Goal: Transaction & Acquisition: Purchase product/service

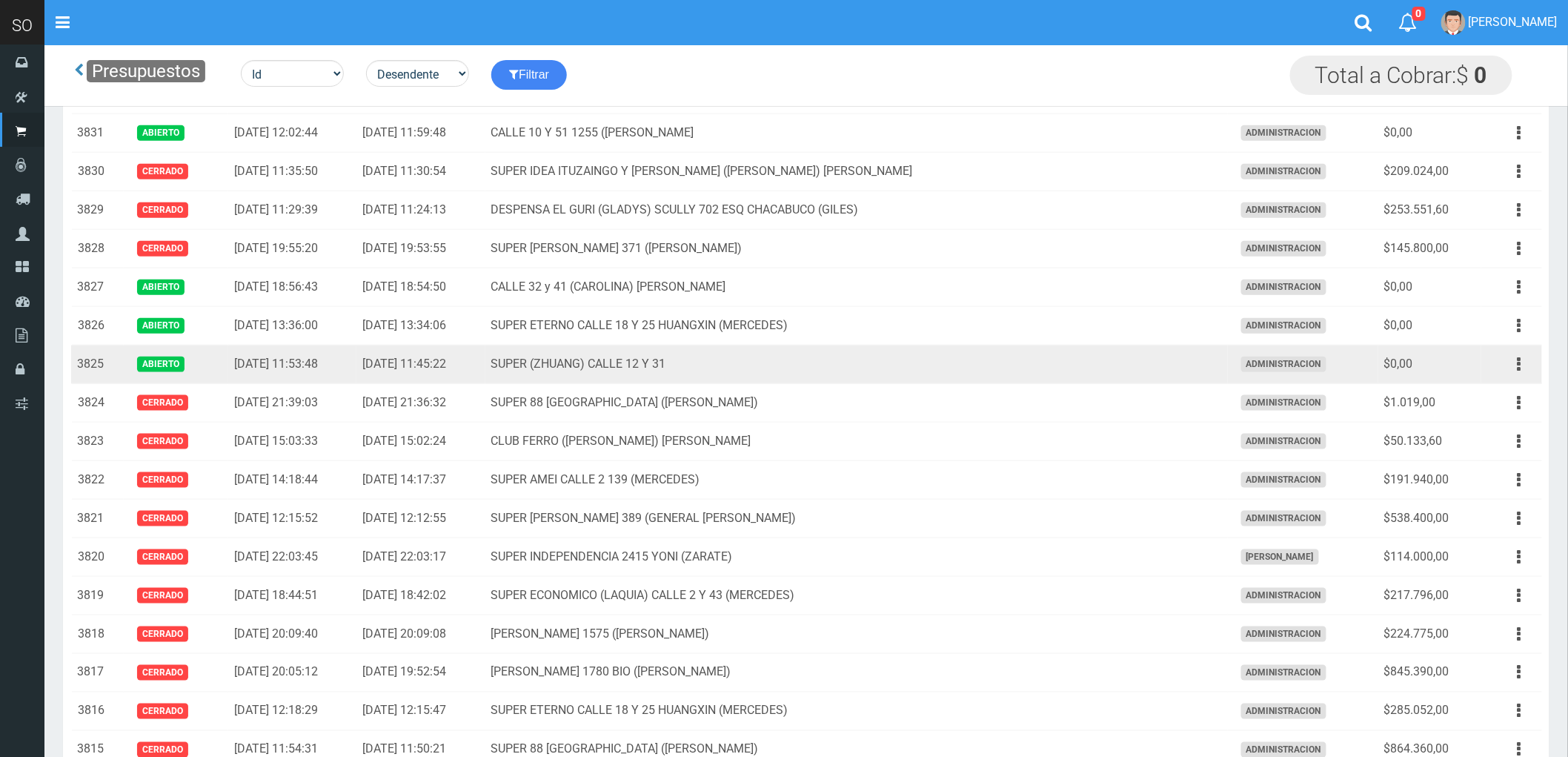
scroll to position [494, 0]
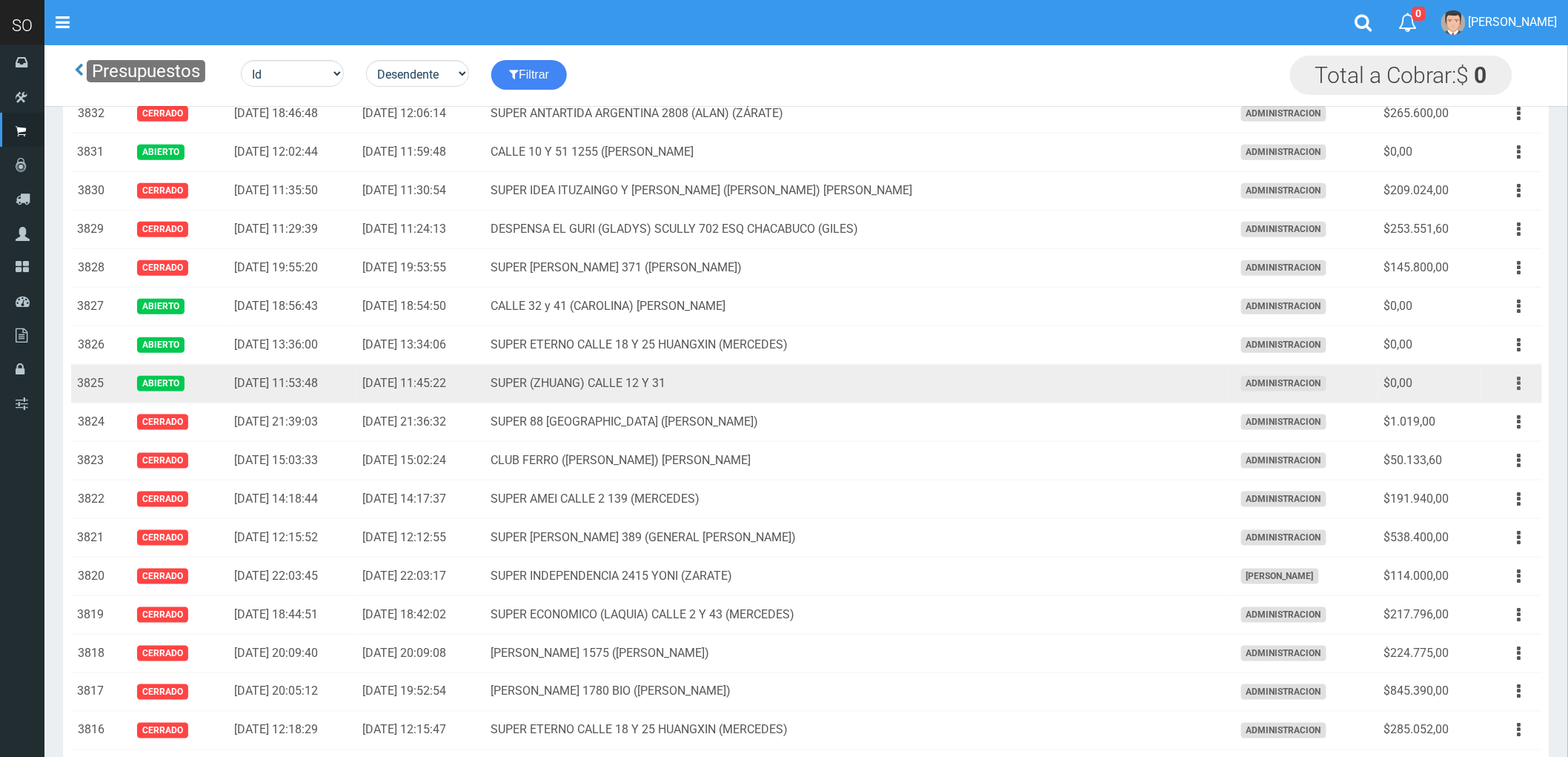
click at [1515, 384] on button "button" at bounding box center [1519, 383] width 33 height 26
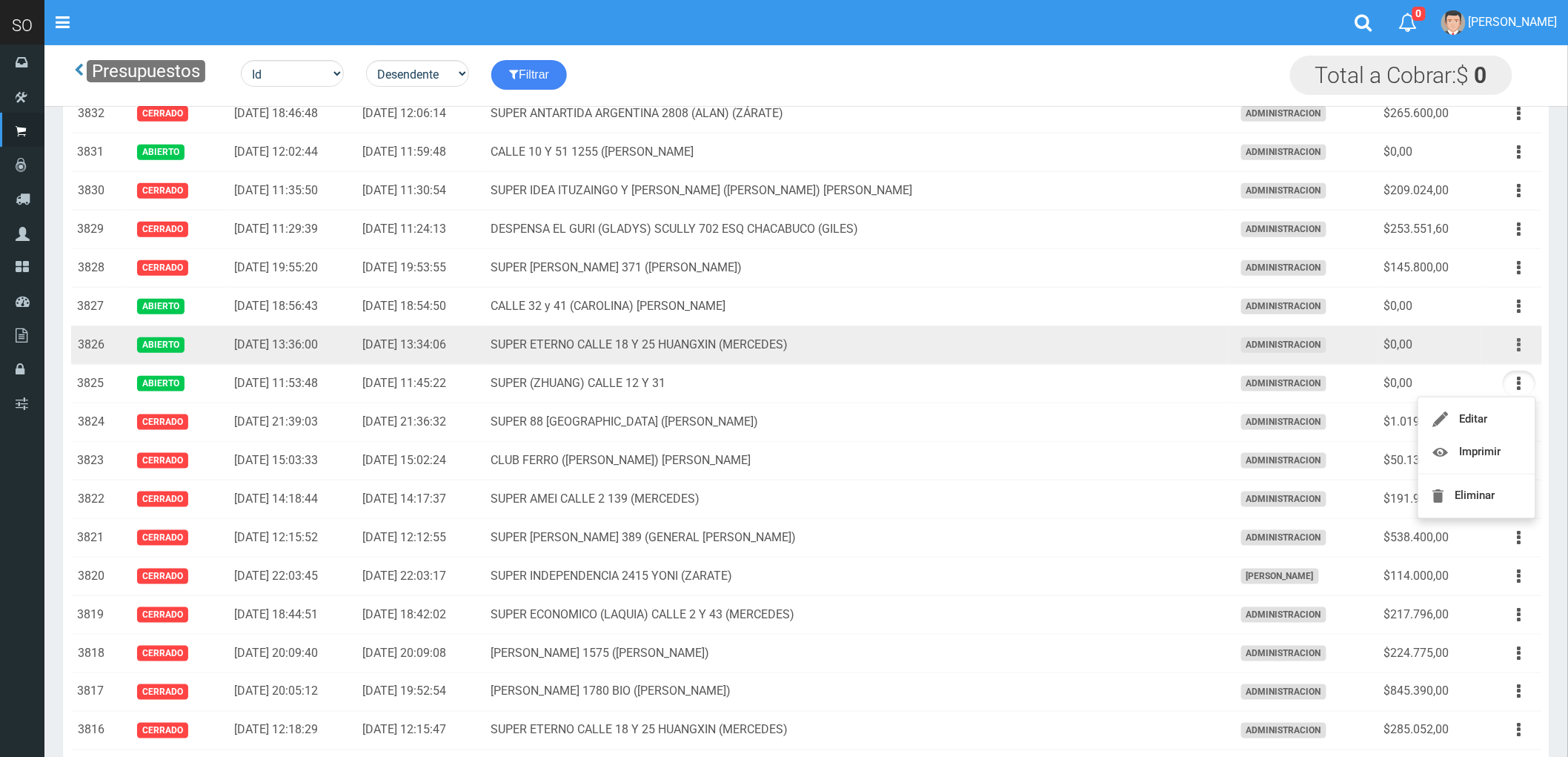
click at [1518, 343] on icon "button" at bounding box center [1519, 345] width 4 height 26
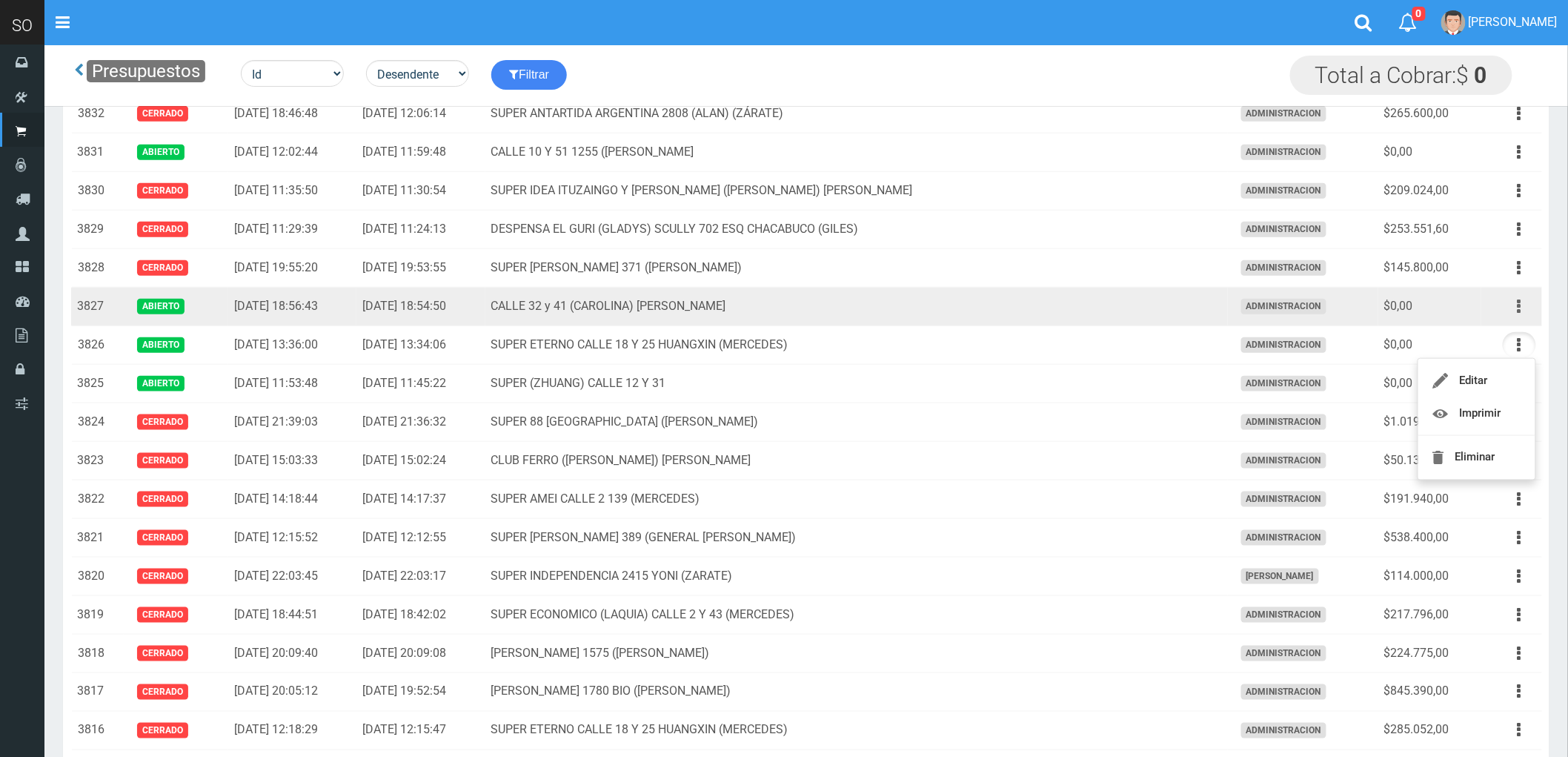
click at [1518, 307] on icon "button" at bounding box center [1519, 306] width 4 height 26
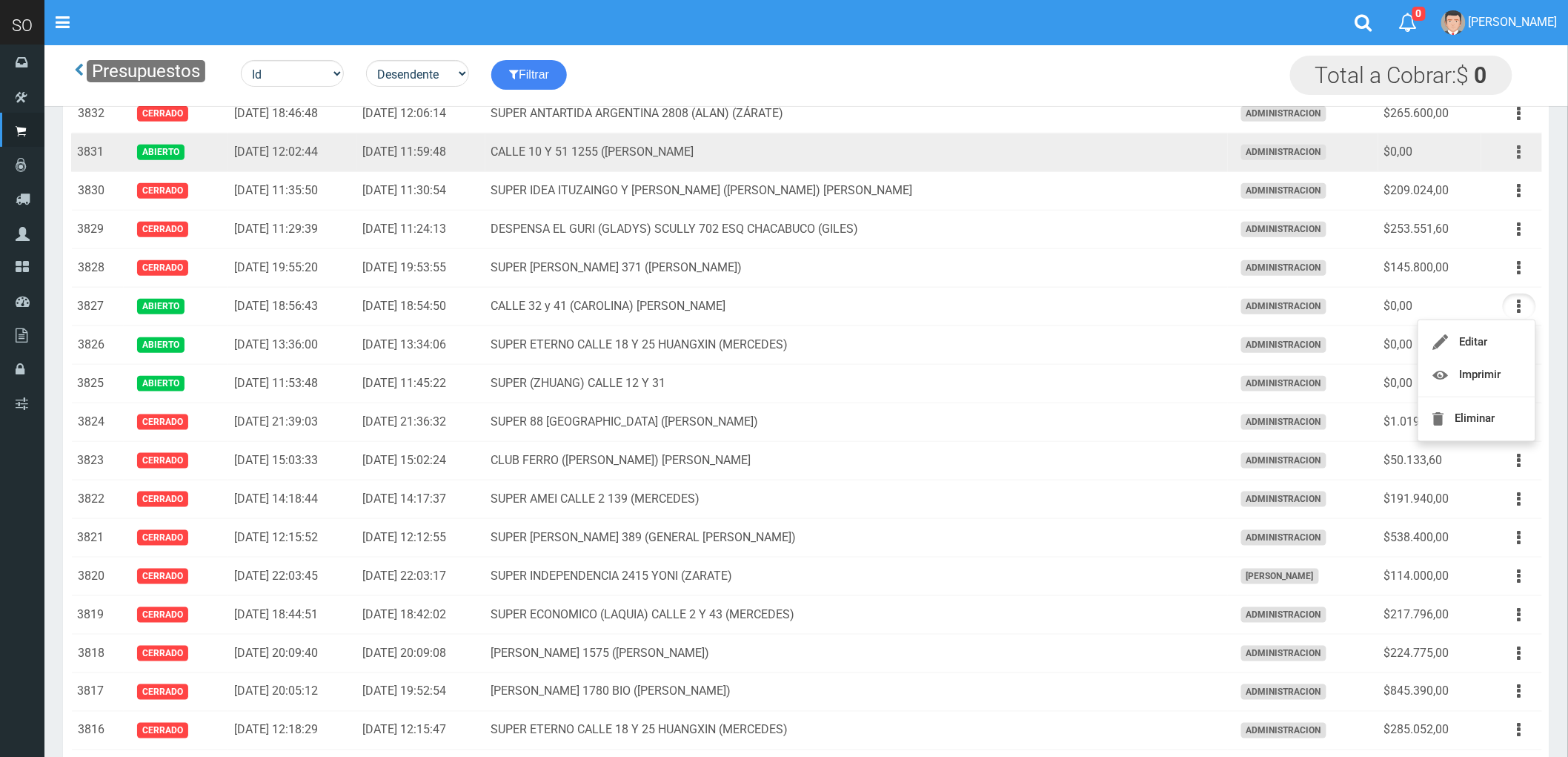
click at [1518, 153] on icon "button" at bounding box center [1519, 152] width 4 height 26
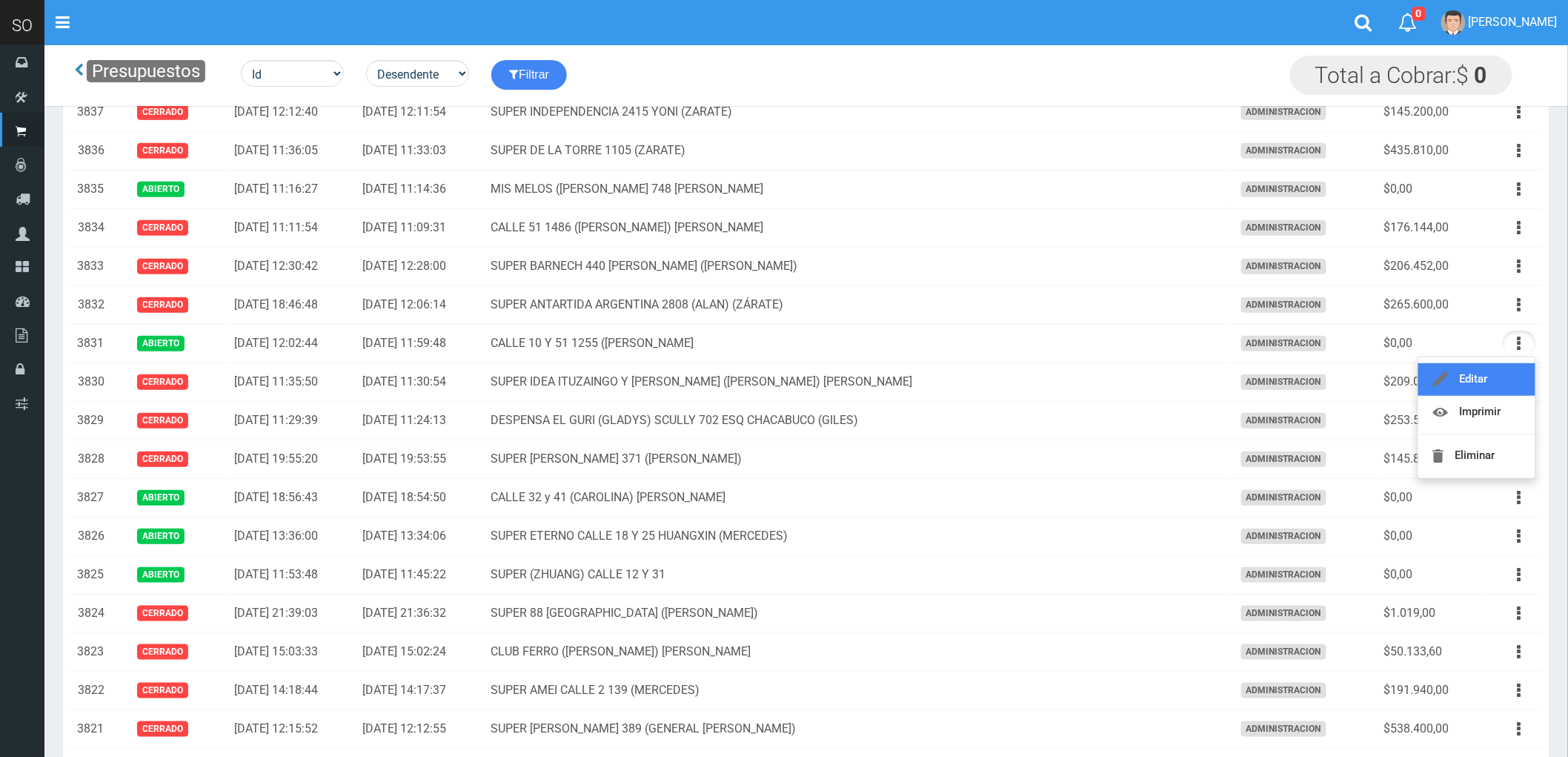
scroll to position [247, 0]
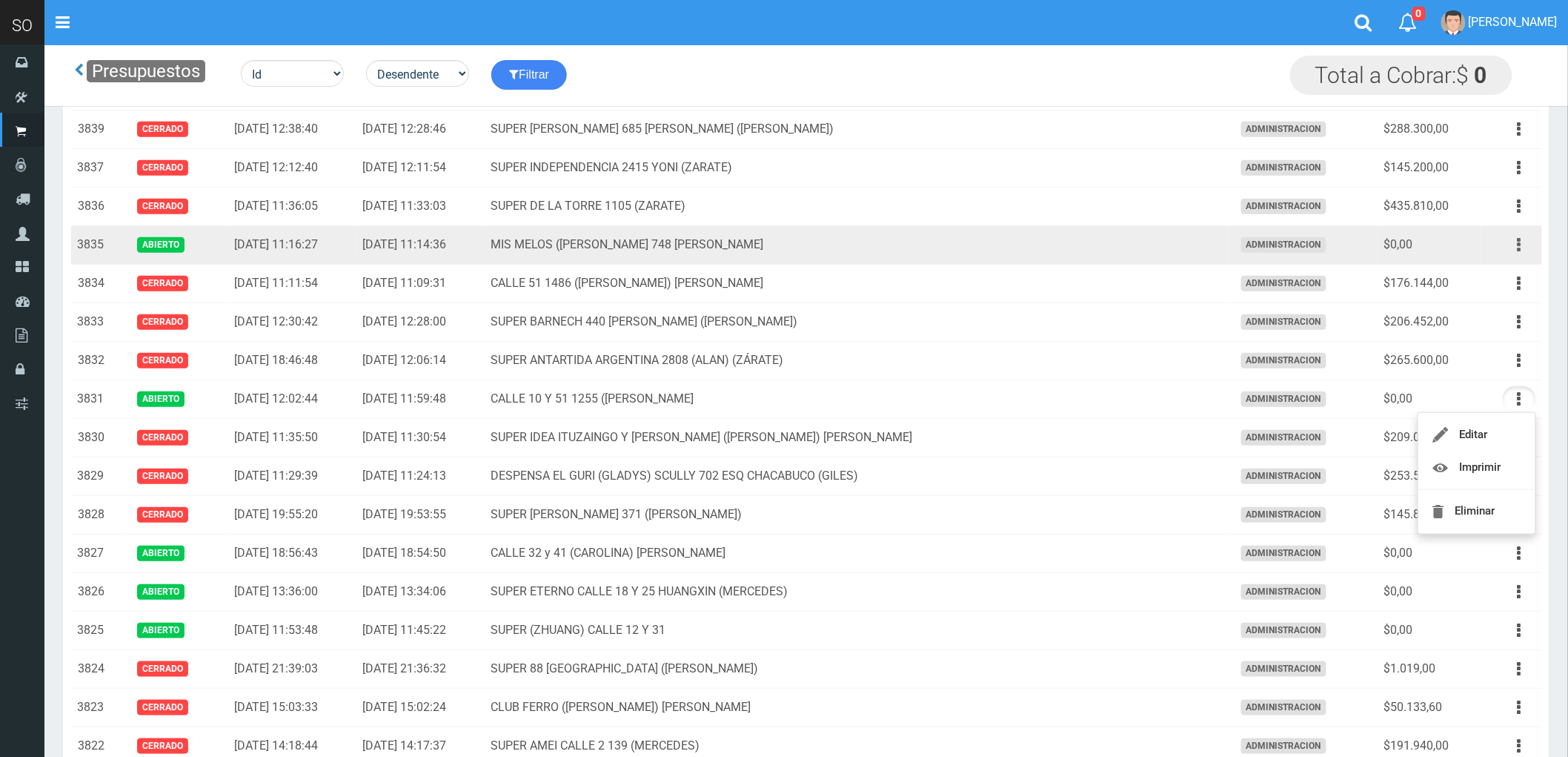
click at [1519, 243] on icon "button" at bounding box center [1519, 245] width 4 height 26
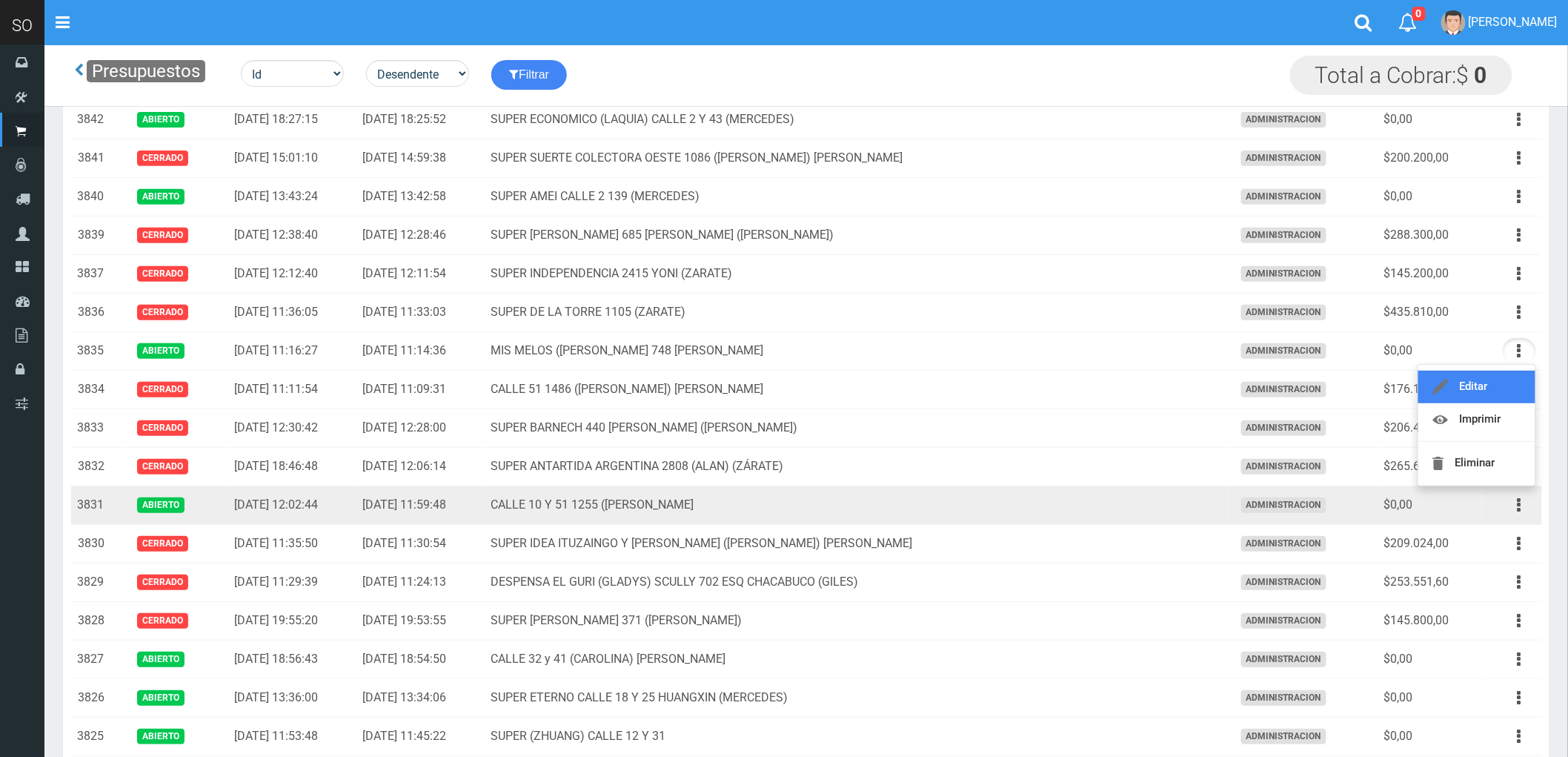
scroll to position [83, 0]
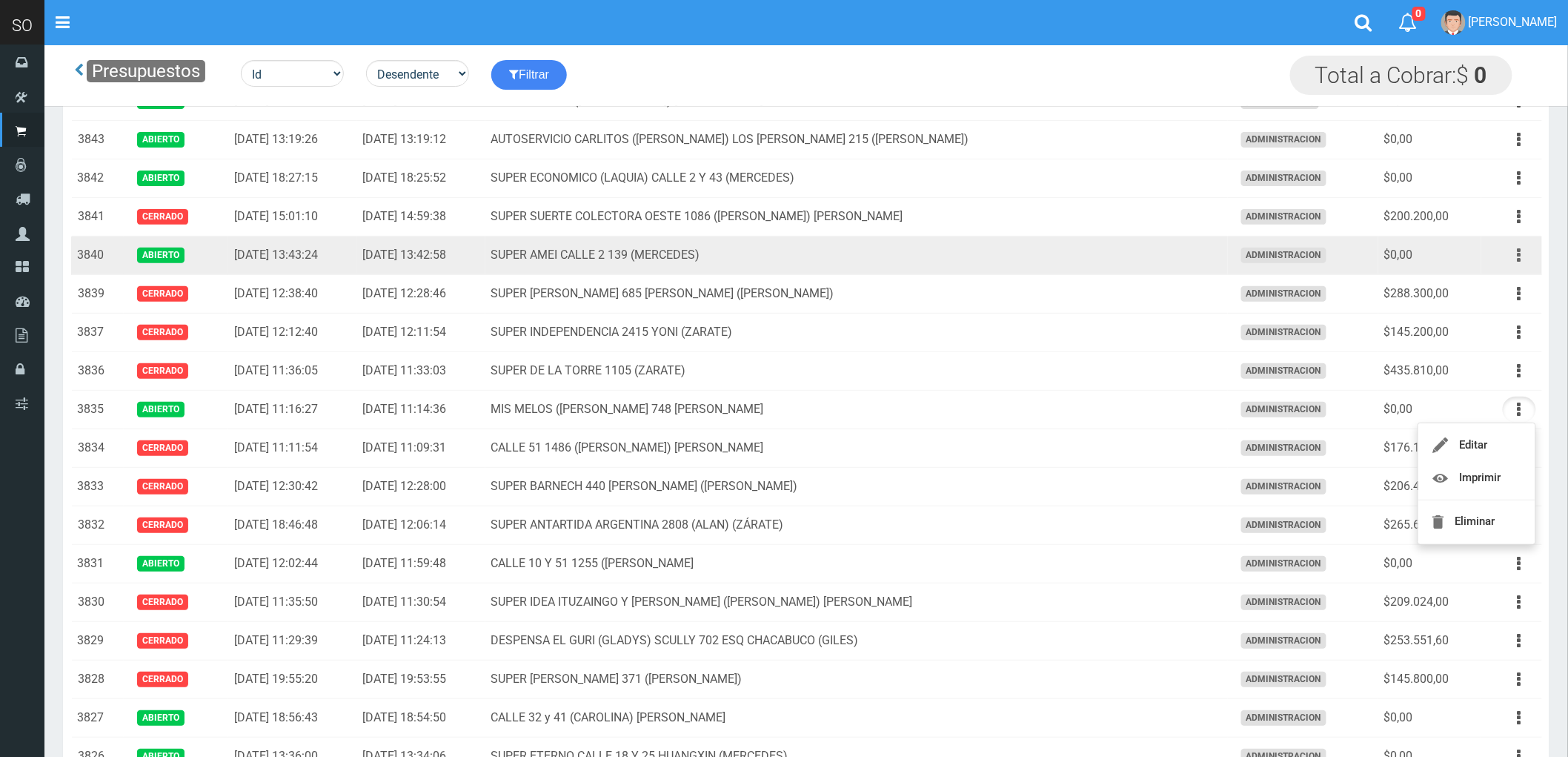
click at [1511, 255] on button "button" at bounding box center [1519, 255] width 33 height 26
drag, startPoint x: 1452, startPoint y: 281, endPoint x: 1465, endPoint y: 285, distance: 13.6
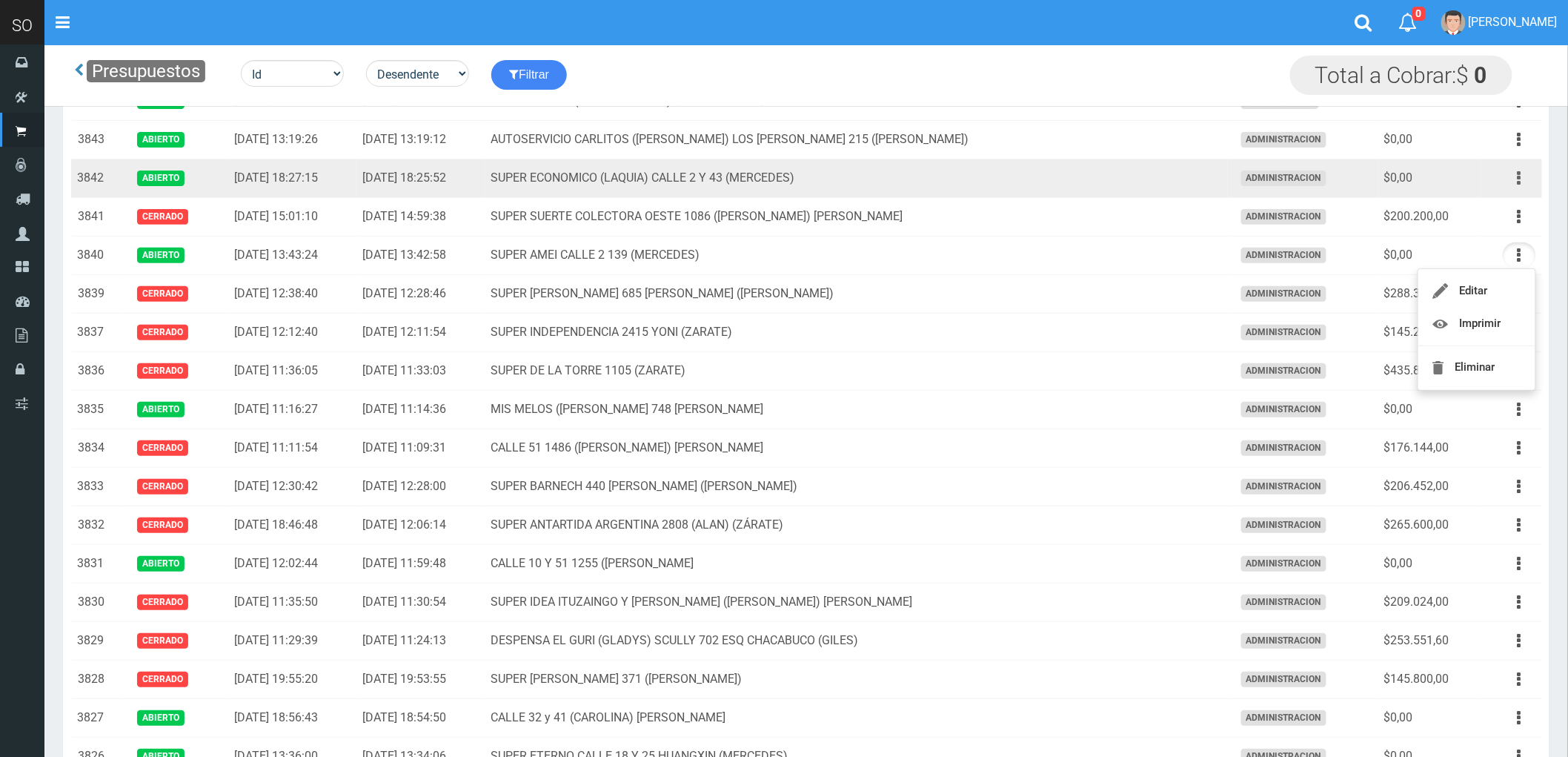
click at [1516, 175] on button "button" at bounding box center [1519, 178] width 33 height 26
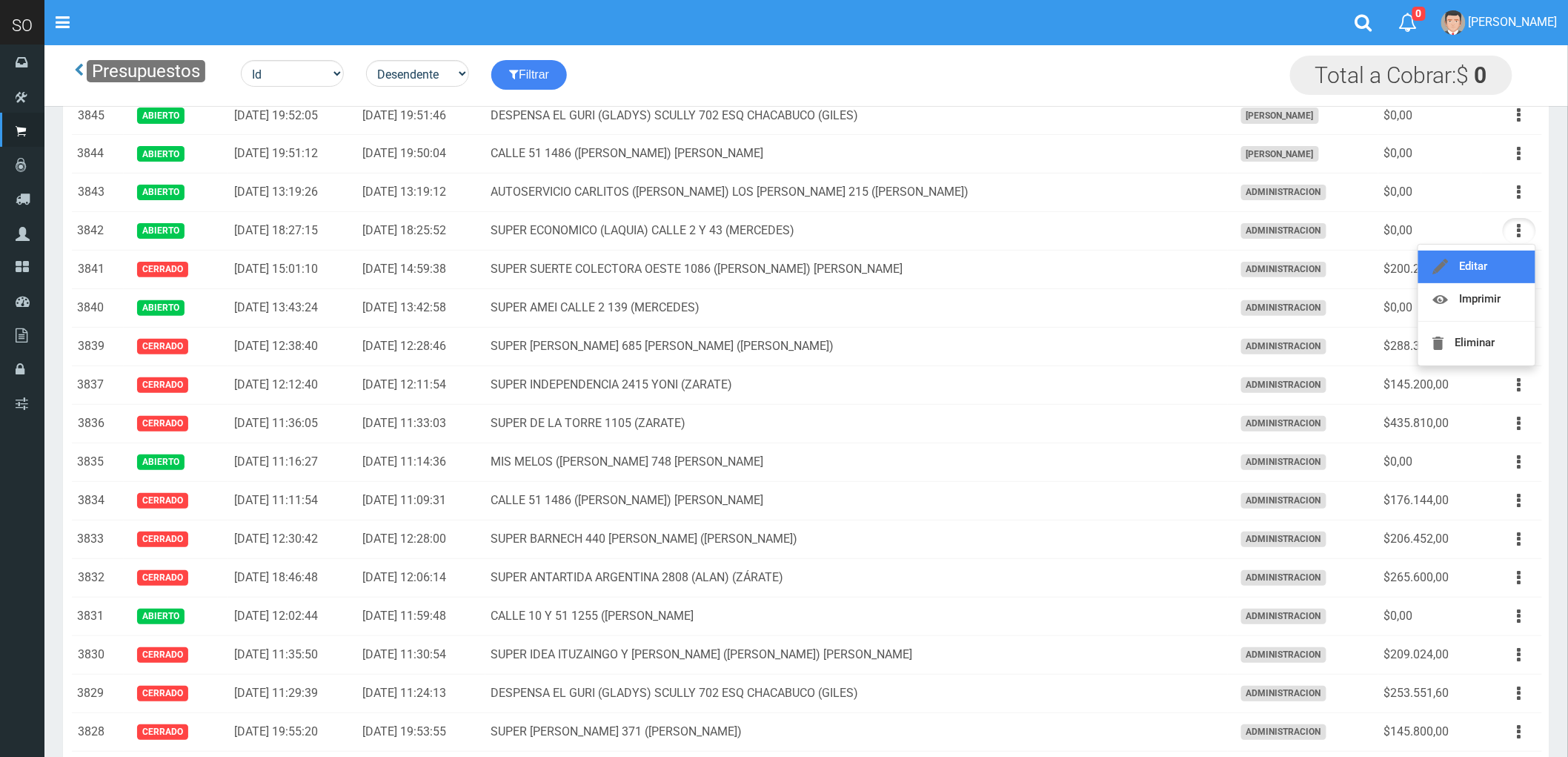
scroll to position [0, 0]
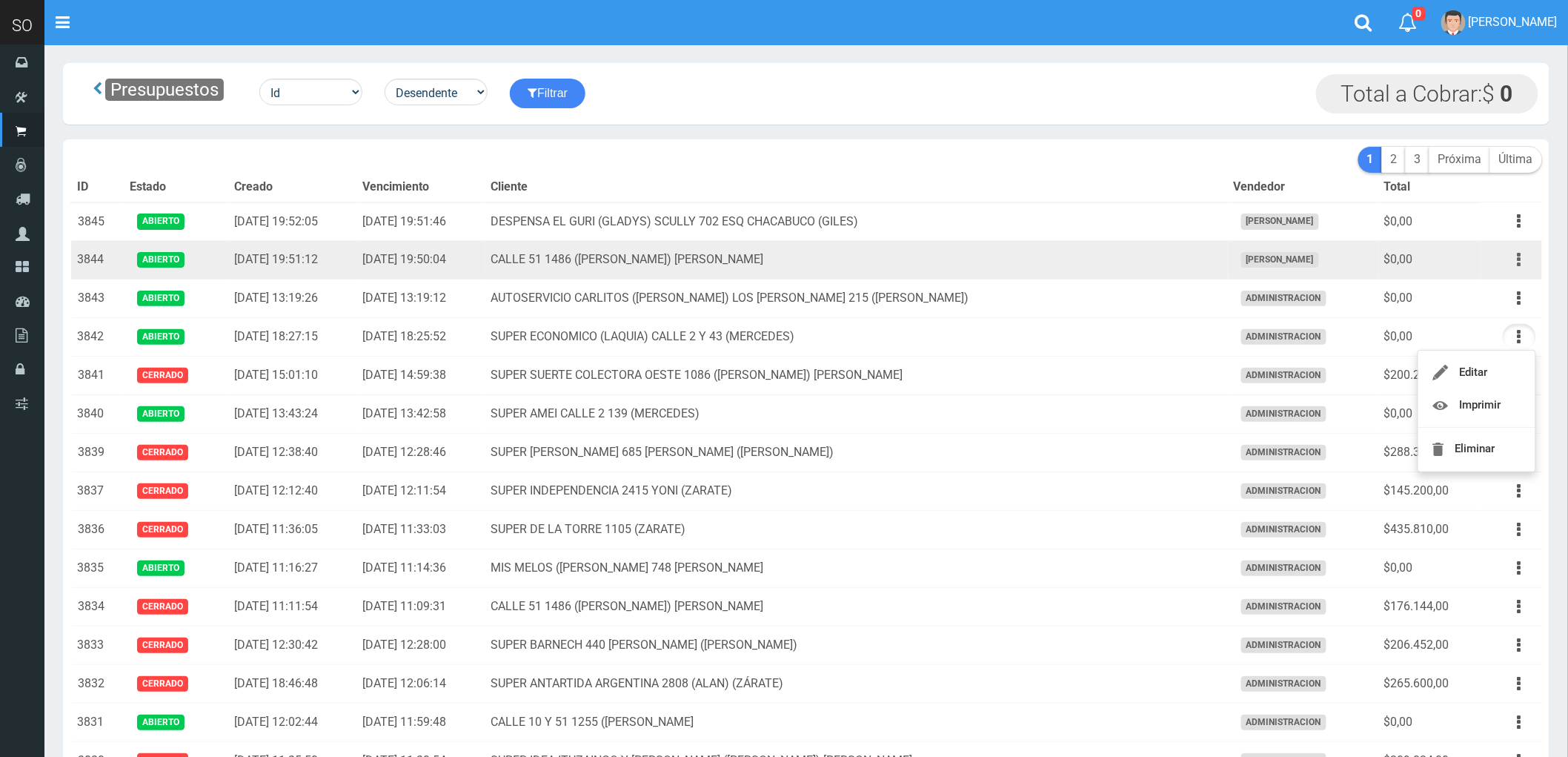
click at [1519, 260] on icon "button" at bounding box center [1519, 260] width 4 height 26
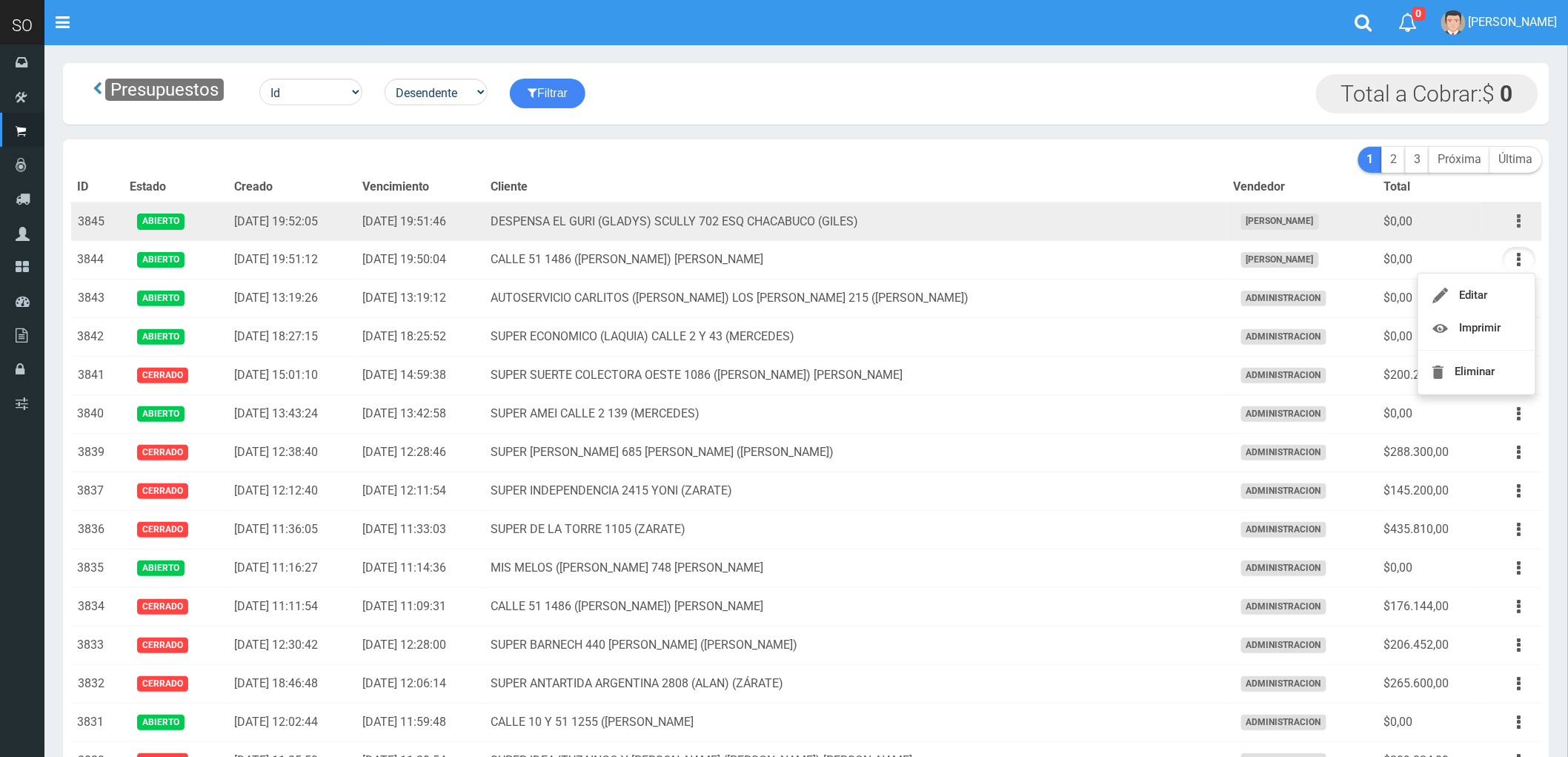
click at [1513, 217] on button "button" at bounding box center [1519, 221] width 33 height 26
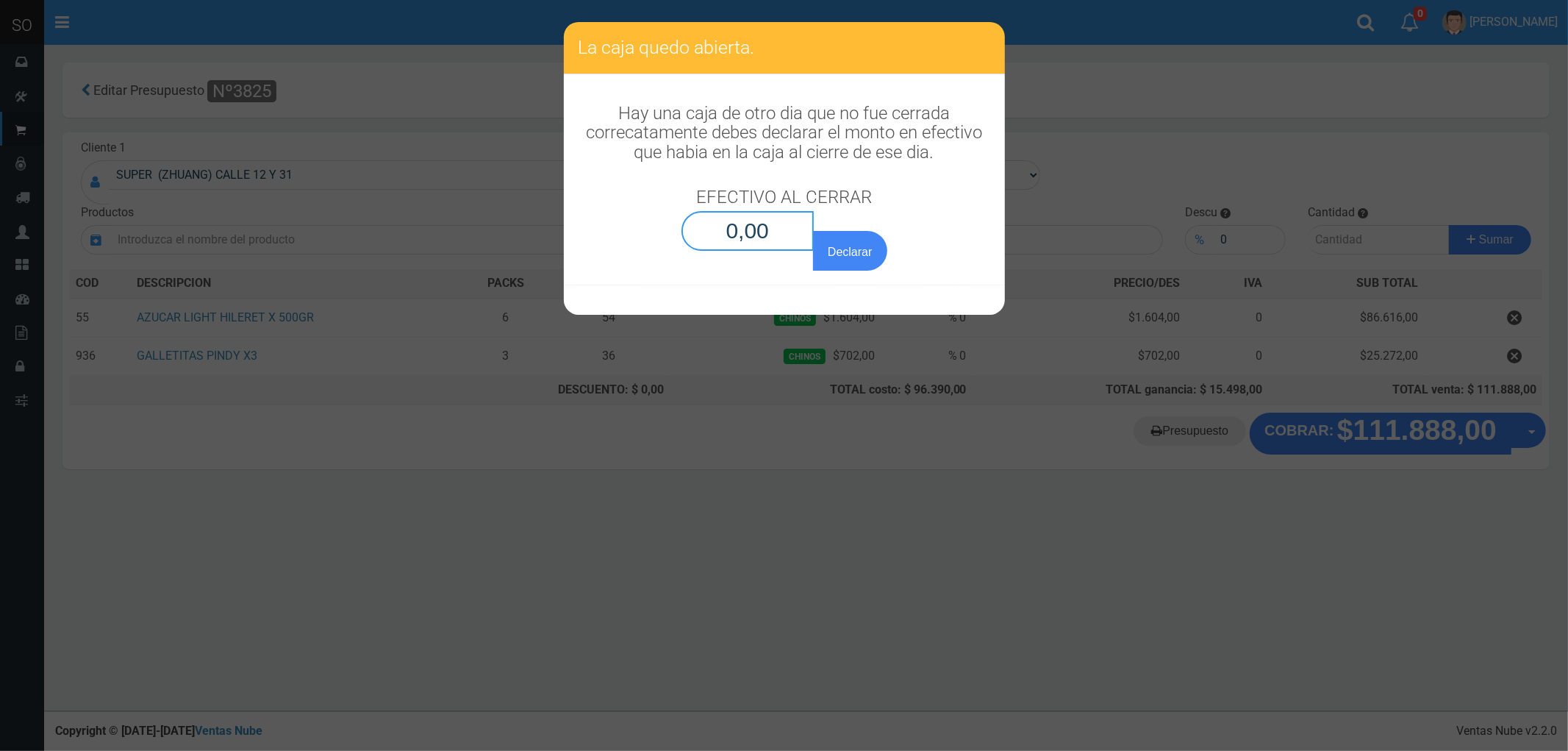
click at [766, 215] on input "0,00" at bounding box center [749, 230] width 133 height 39
type input "0,01"
click at [813, 231] on button "Declarar" at bounding box center [849, 250] width 73 height 39
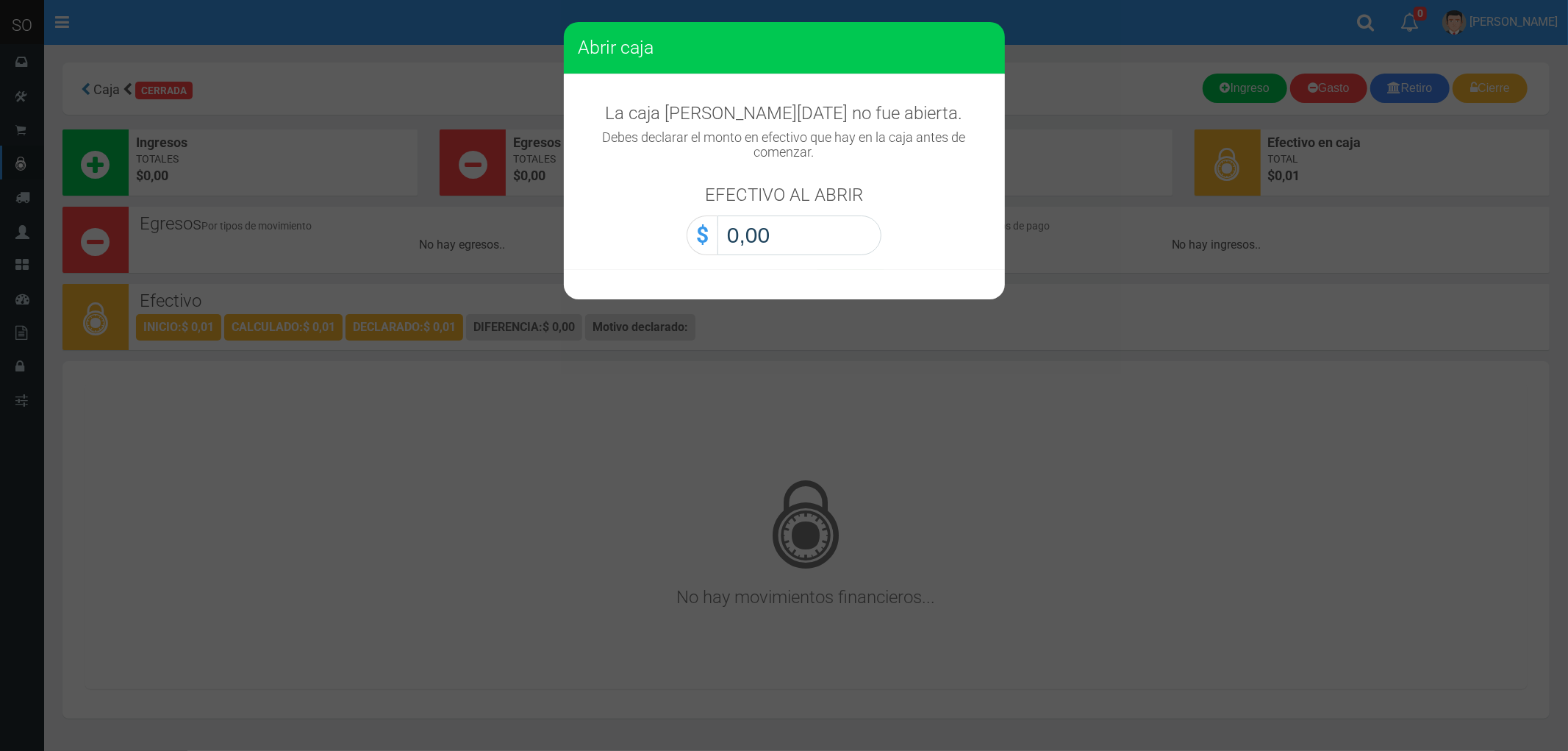
click at [770, 230] on input "0,00" at bounding box center [799, 235] width 164 height 39
type input "0,01"
click at [0, 0] on button "Abrir caja" at bounding box center [0, 0] width 0 height 0
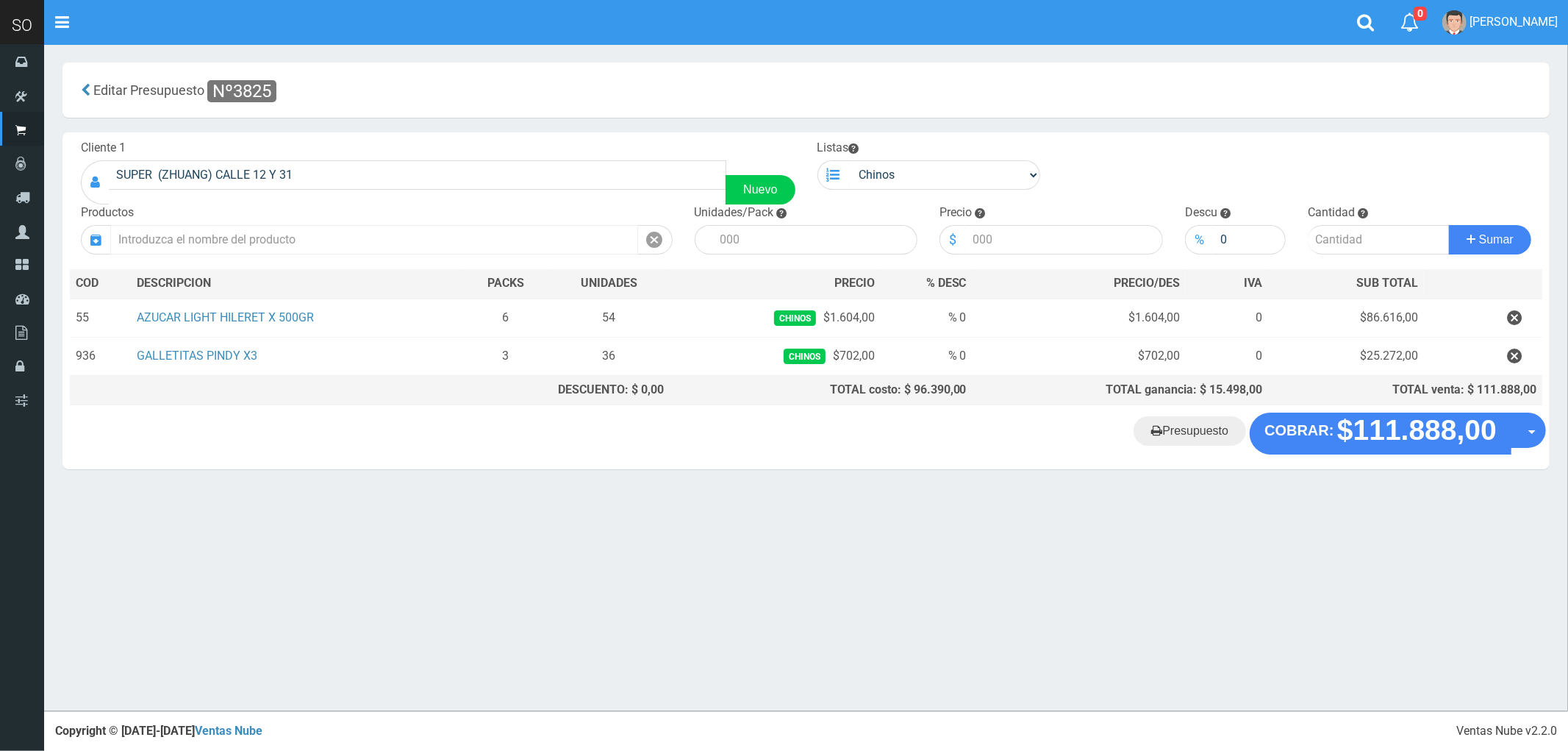
click at [293, 236] on input "text" at bounding box center [374, 240] width 528 height 30
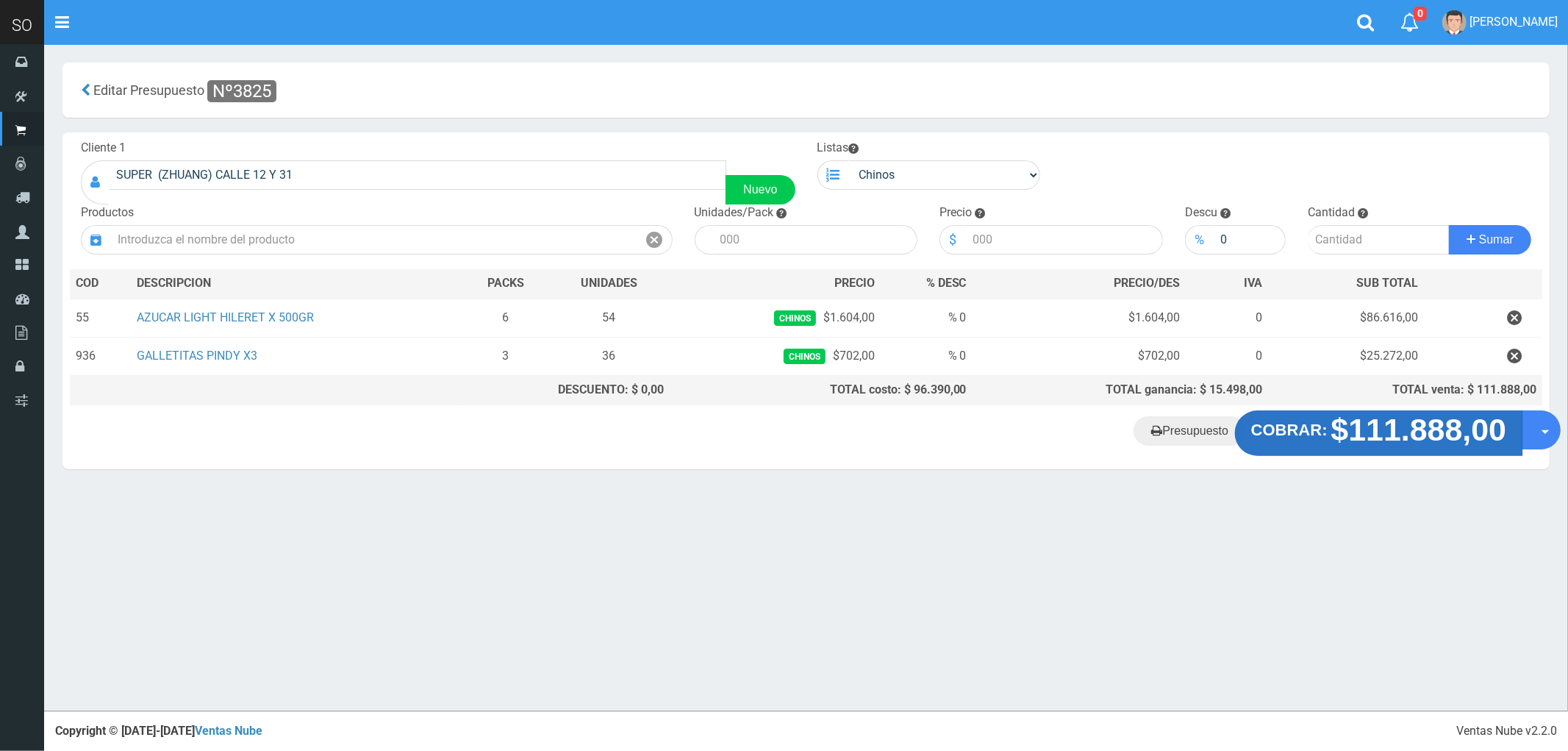
click at [1388, 433] on strong "$111.888,00" at bounding box center [1419, 429] width 176 height 35
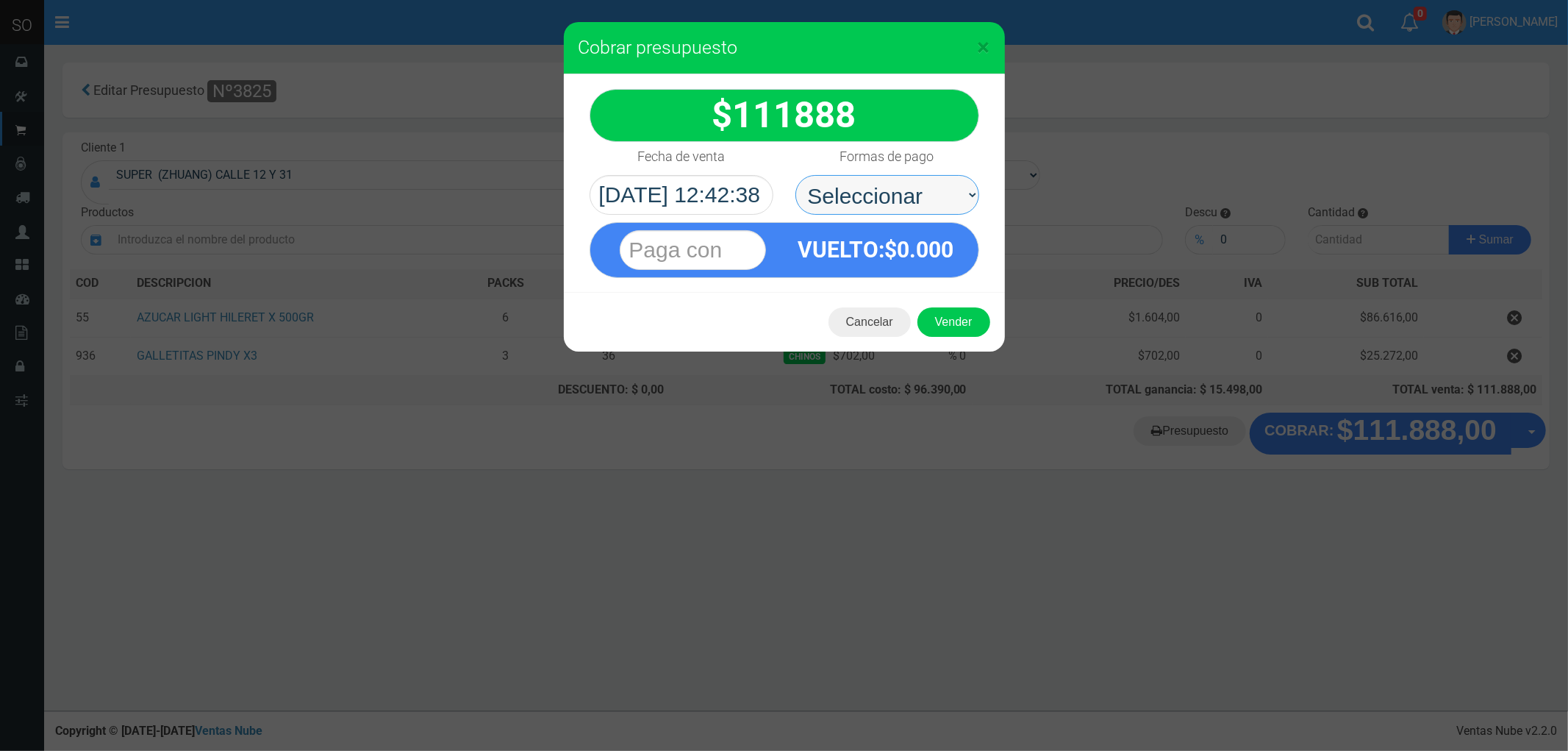
click at [862, 181] on select "Seleccionar Efectivo Tarjeta de Crédito Depósito Débito" at bounding box center [887, 195] width 184 height 39
select select "Efectivo"
click at [795, 175] on select "Seleccionar Efectivo Tarjeta de Crédito Depósito Débito" at bounding box center [887, 195] width 184 height 39
click at [939, 321] on button "Vender" at bounding box center [954, 322] width 73 height 30
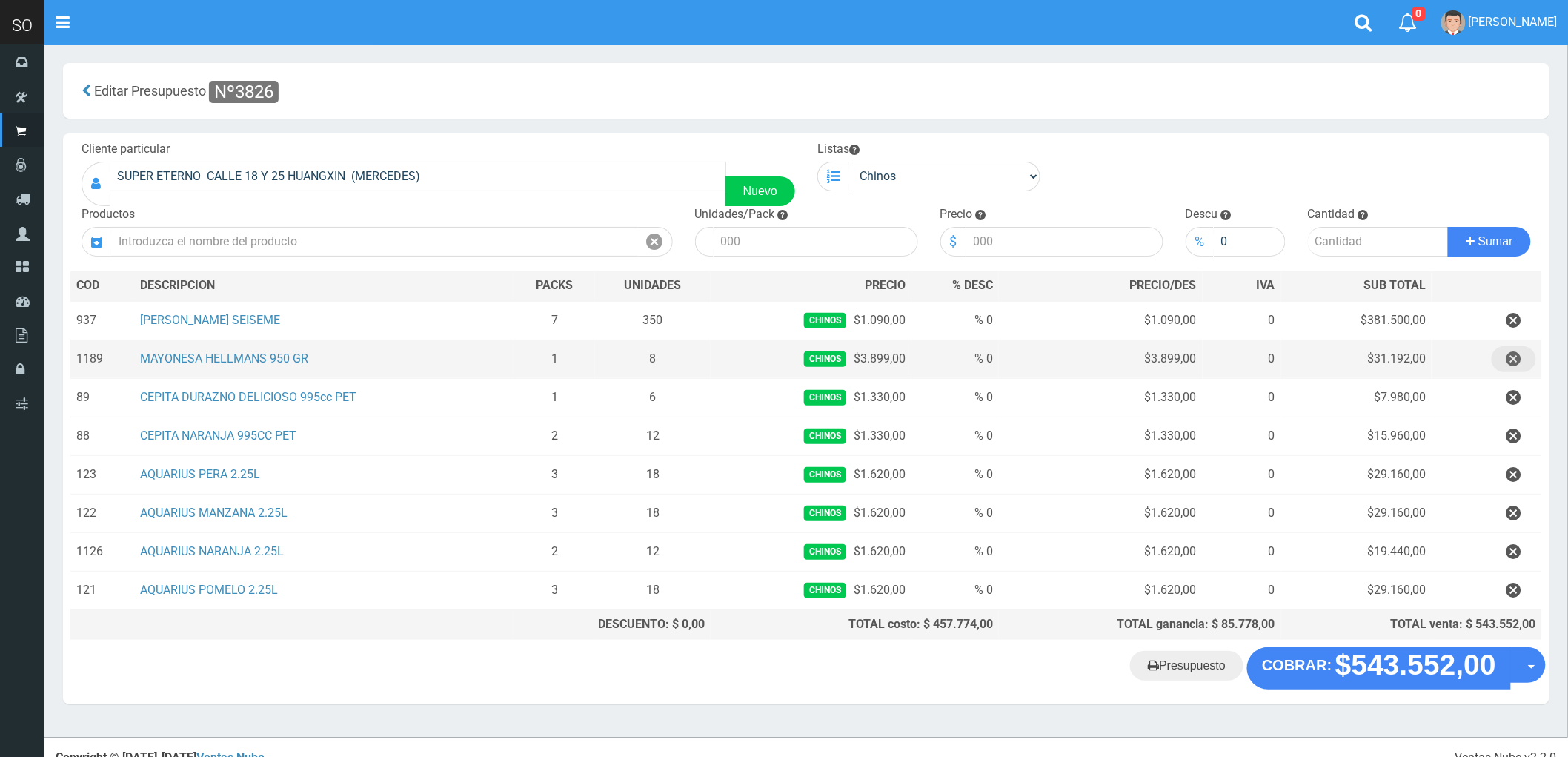
click at [1508, 357] on icon "button" at bounding box center [1514, 359] width 15 height 26
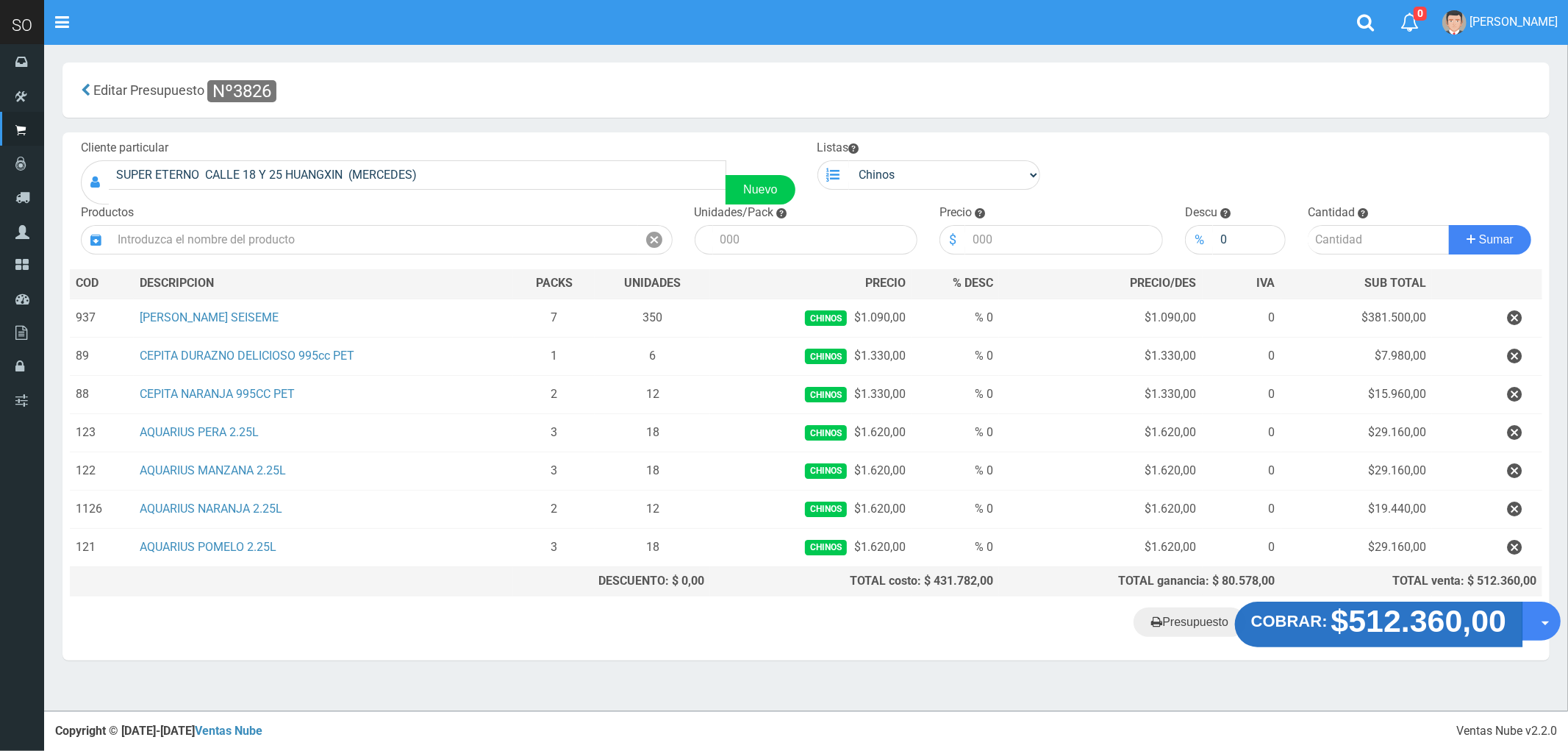
click at [1394, 630] on strong "$512.360,00" at bounding box center [1419, 621] width 176 height 35
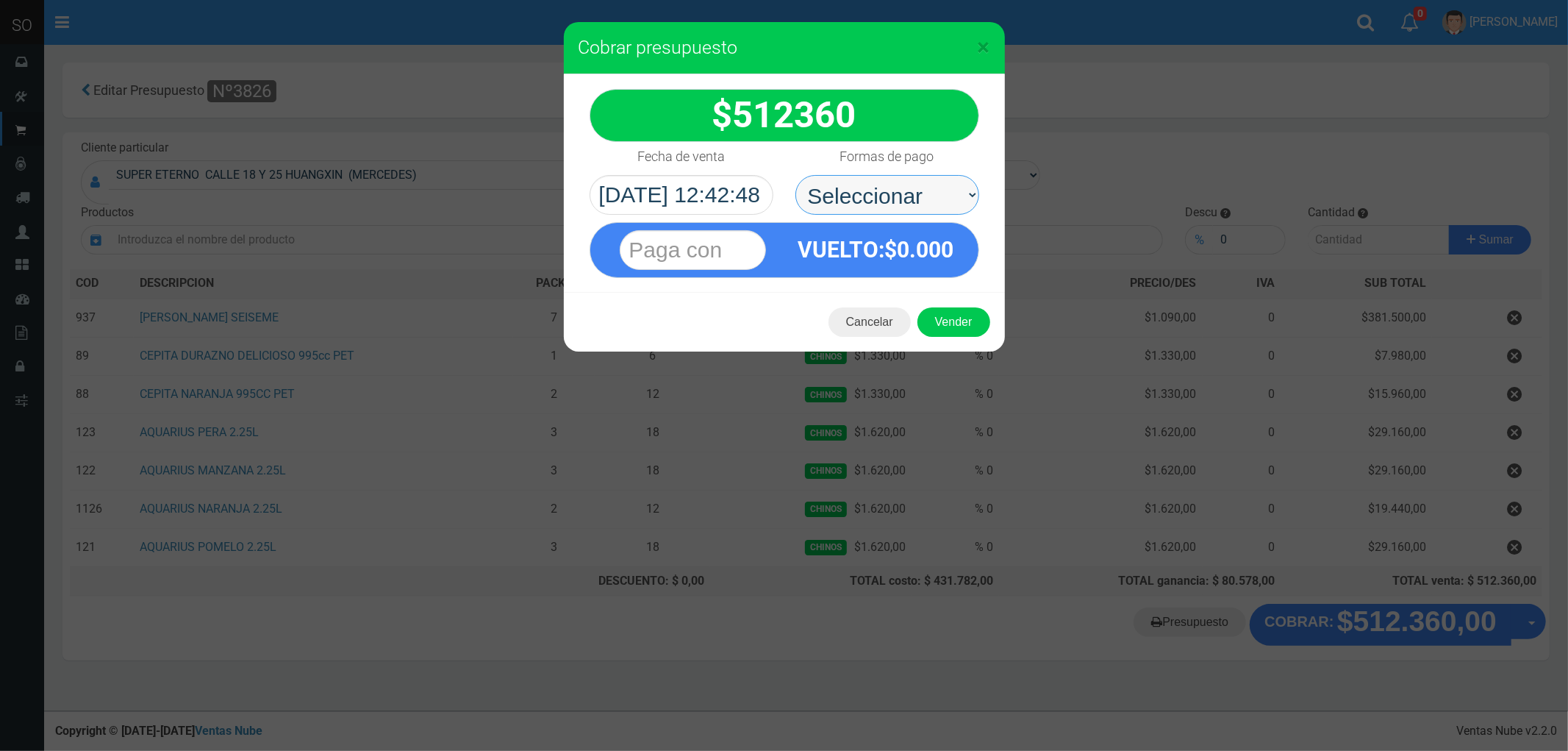
click at [902, 185] on select "Seleccionar Efectivo Tarjeta de Crédito Depósito Débito" at bounding box center [887, 195] width 184 height 39
select select "Efectivo"
click at [795, 175] on select "Seleccionar Efectivo Tarjeta de Crédito Depósito Débito" at bounding box center [887, 195] width 184 height 39
click at [958, 327] on button "Vender" at bounding box center [954, 322] width 73 height 30
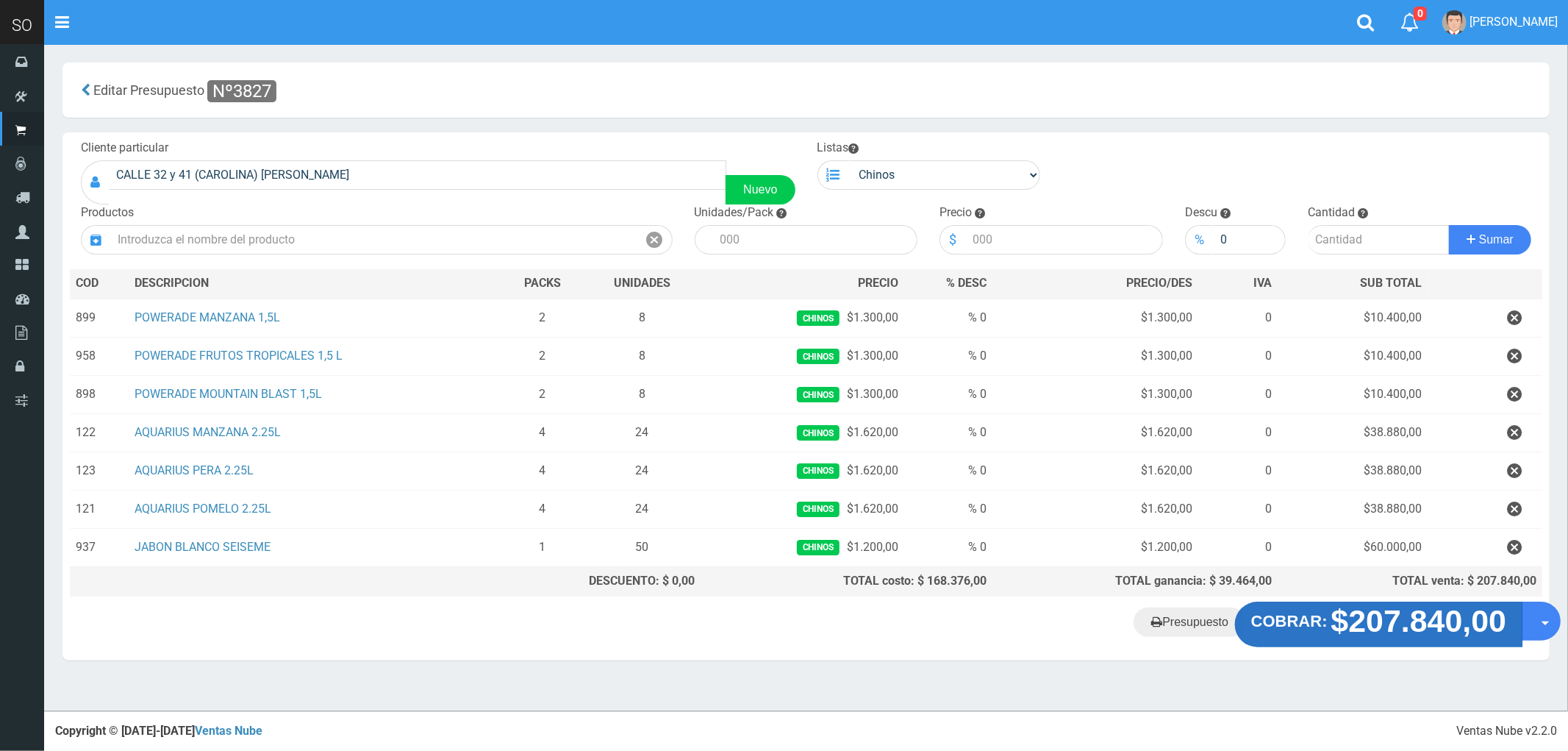
click at [1385, 618] on strong "$207.840,00" at bounding box center [1419, 621] width 176 height 35
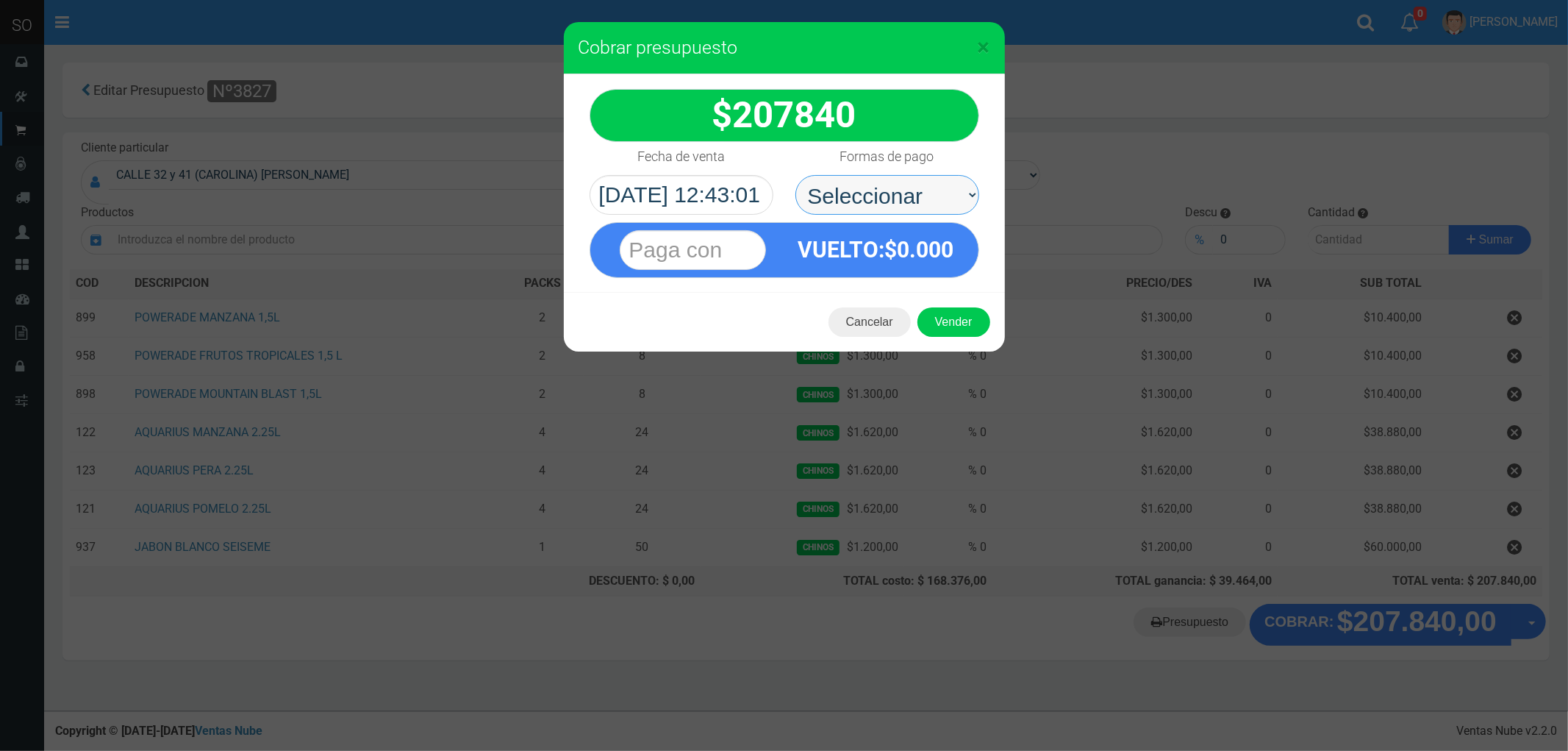
click at [871, 179] on select "Seleccionar Efectivo Tarjeta de Crédito Depósito Débito" at bounding box center [887, 195] width 184 height 39
select select "Efectivo"
click at [795, 175] on select "Seleccionar Efectivo Tarjeta de Crédito Depósito Débito" at bounding box center [887, 195] width 184 height 39
click at [950, 323] on button "Vender" at bounding box center [954, 322] width 73 height 30
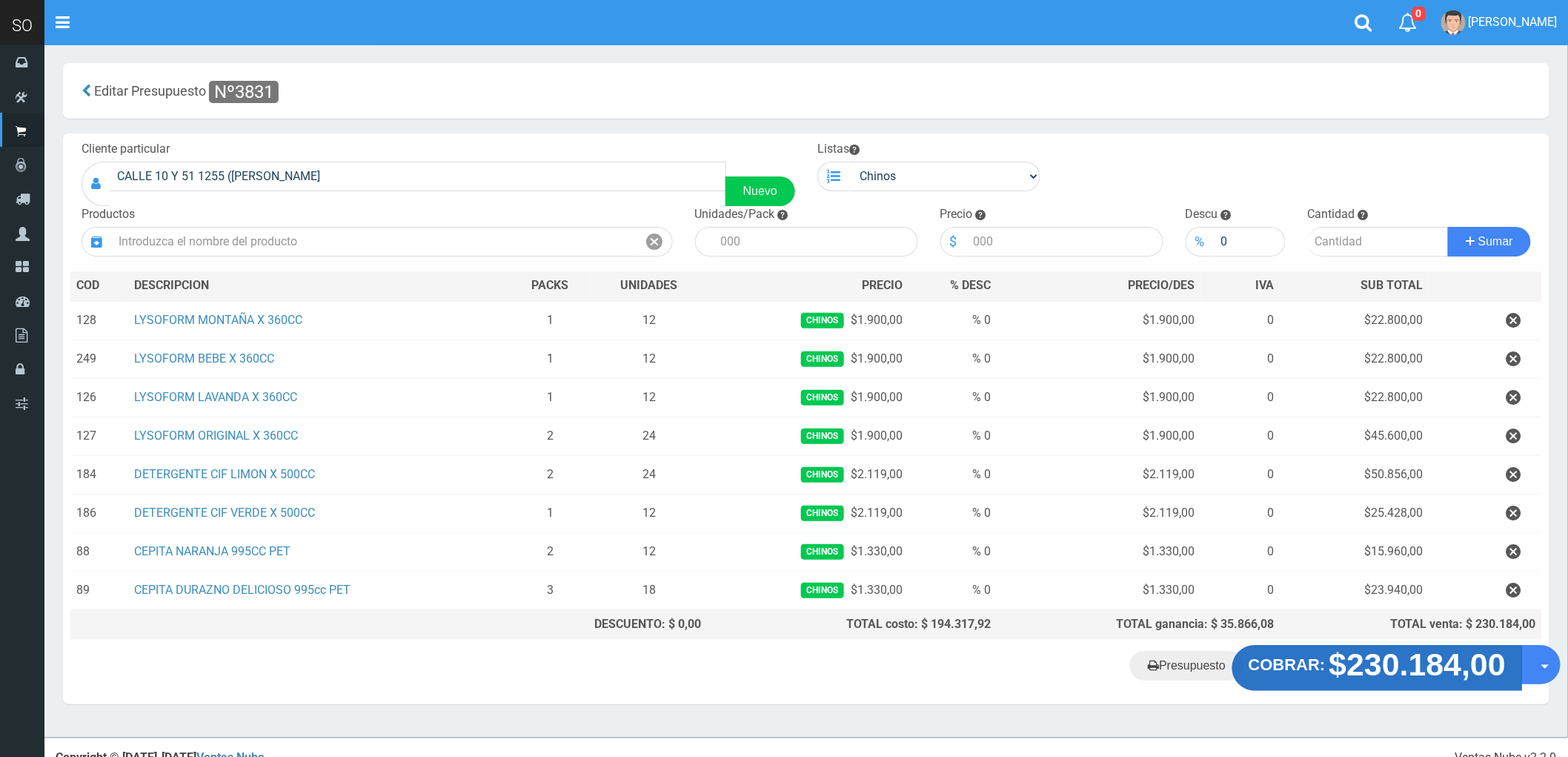
click at [1421, 671] on strong "$230.184,00" at bounding box center [1417, 664] width 177 height 35
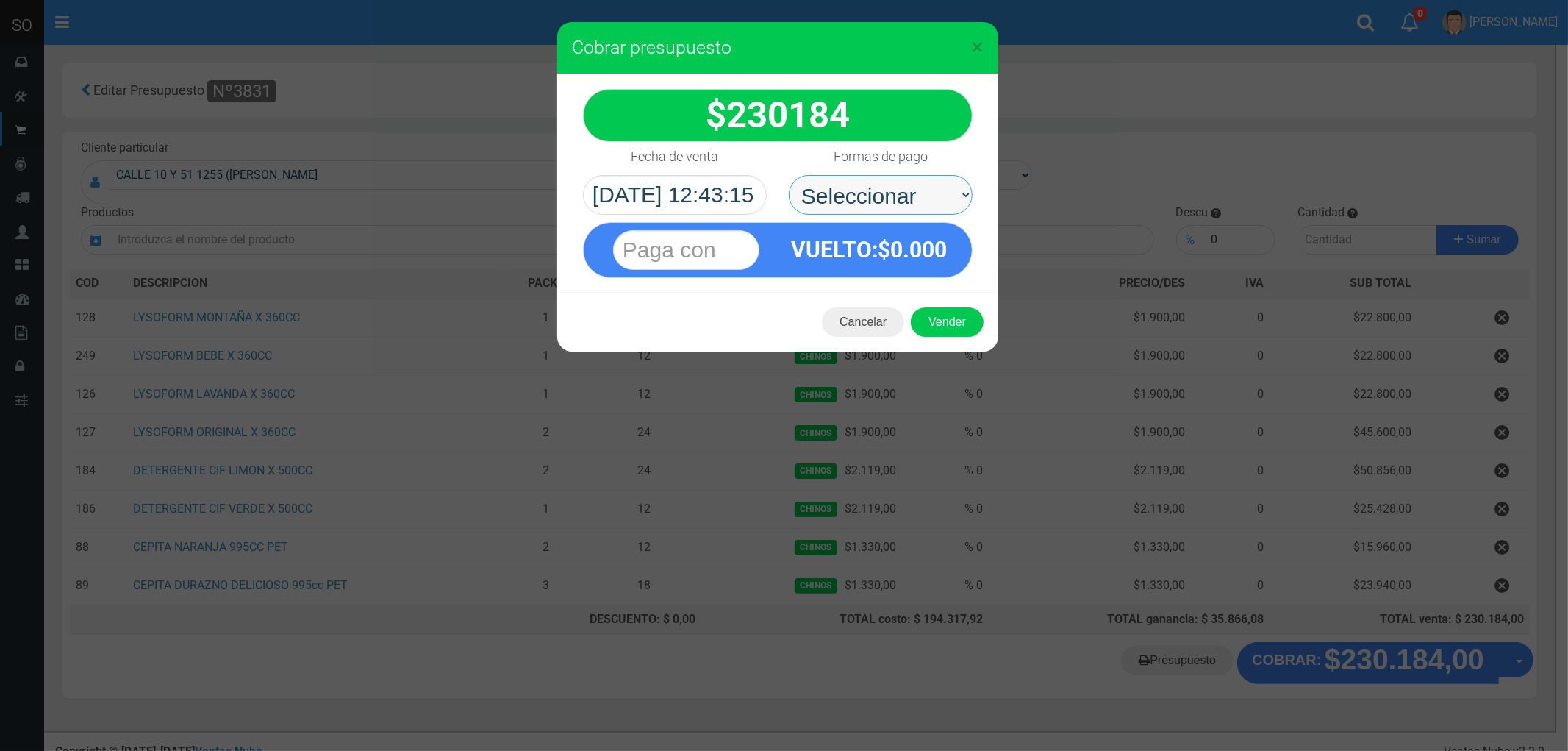
click at [850, 193] on select "Seleccionar Efectivo Tarjeta de Crédito Depósito Débito" at bounding box center [880, 195] width 184 height 39
select select "Efectivo"
click at [789, 175] on select "Seleccionar Efectivo Tarjeta de Crédito Depósito Débito" at bounding box center [880, 195] width 184 height 39
click at [930, 320] on button "Vender" at bounding box center [947, 322] width 73 height 30
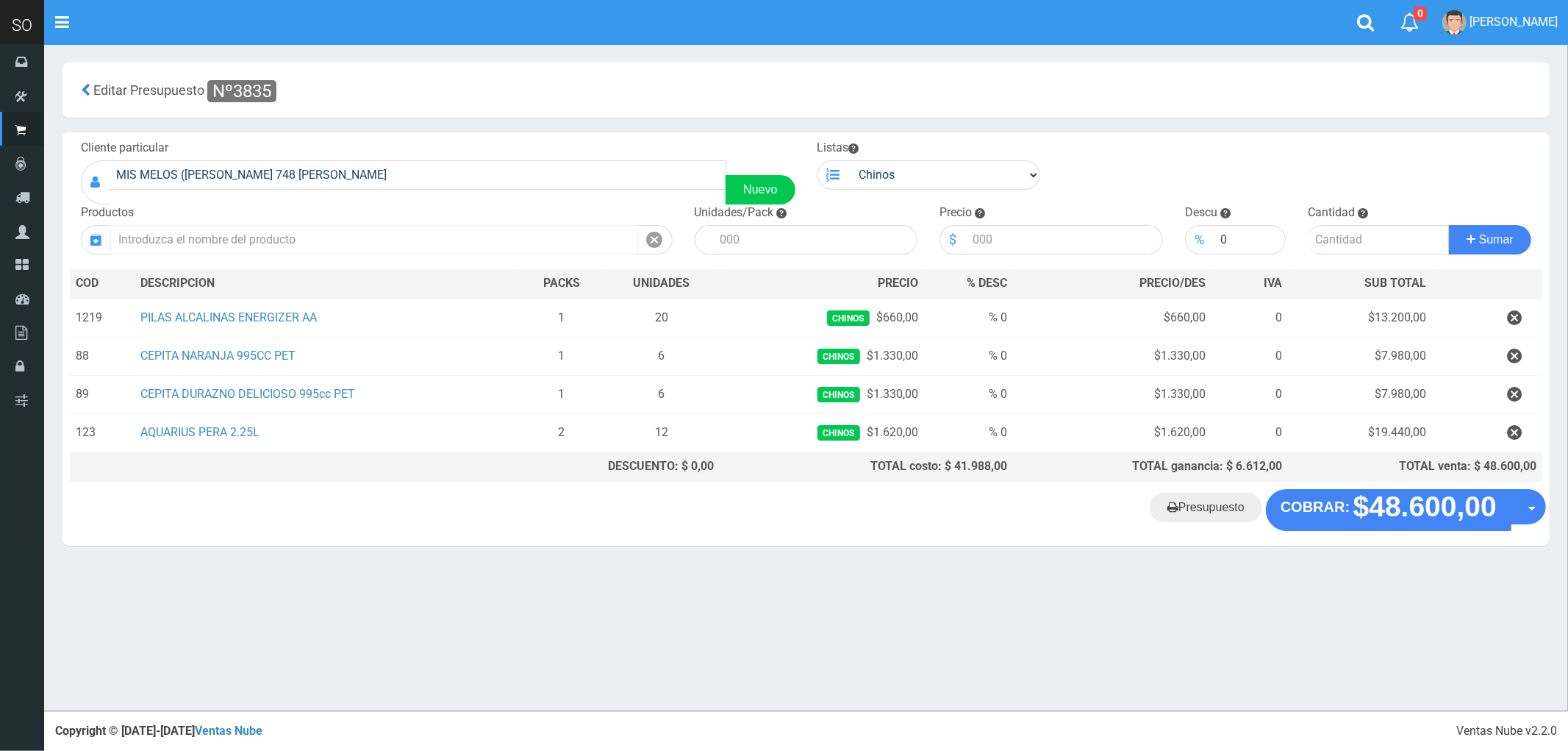
click at [190, 237] on input "text" at bounding box center [374, 240] width 528 height 30
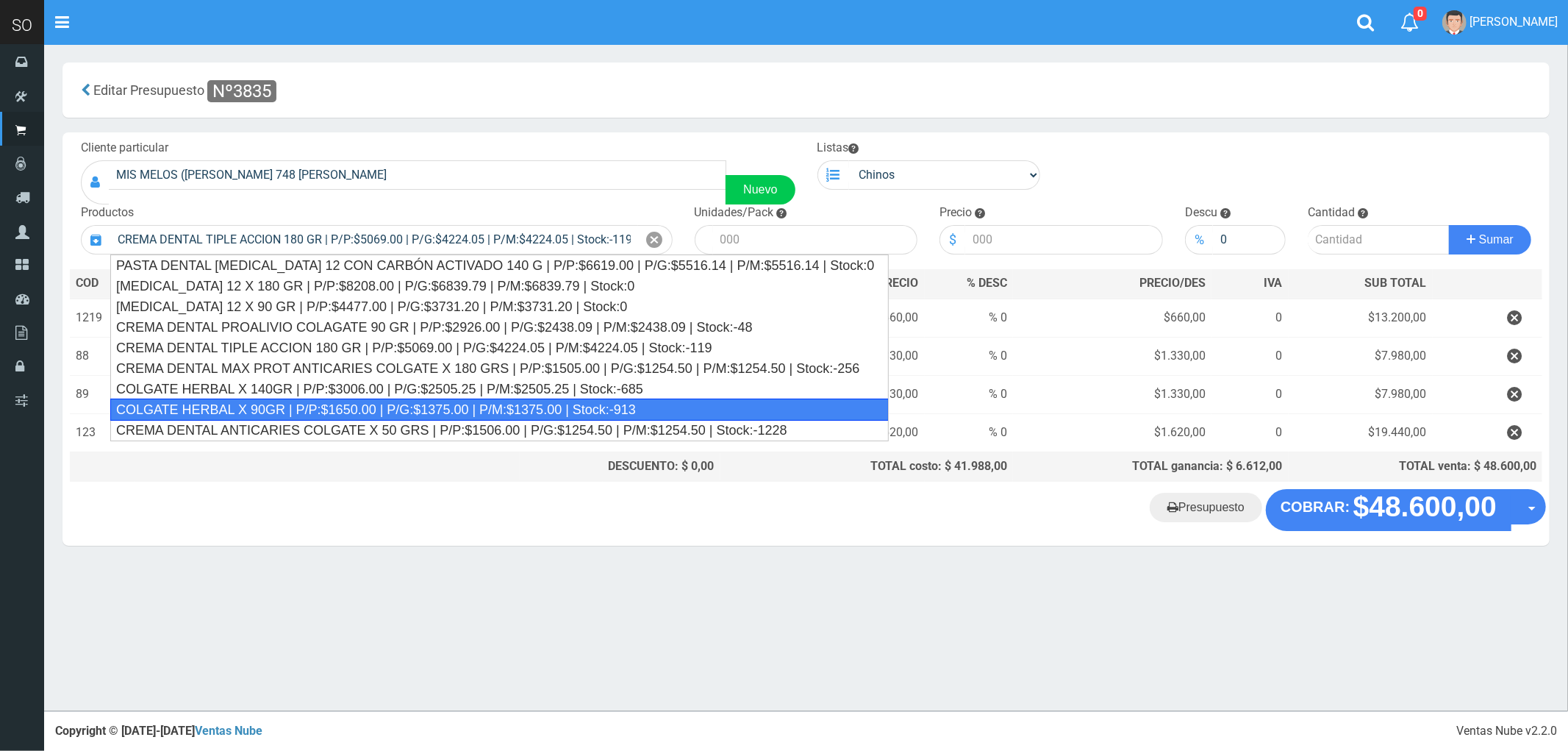
click at [291, 408] on div "COLGATE HERBAL X 90GR | P/P:$1650.00 | P/G:$1375.00 | P/M:$1375.00 | Stock:-913" at bounding box center [499, 409] width 778 height 22
type input "COLGATE HERBAL X 90GR | P/P:$1650.00 | P/G:$1375.00 | P/M:$1375.00 | Stock:-913"
type input "12"
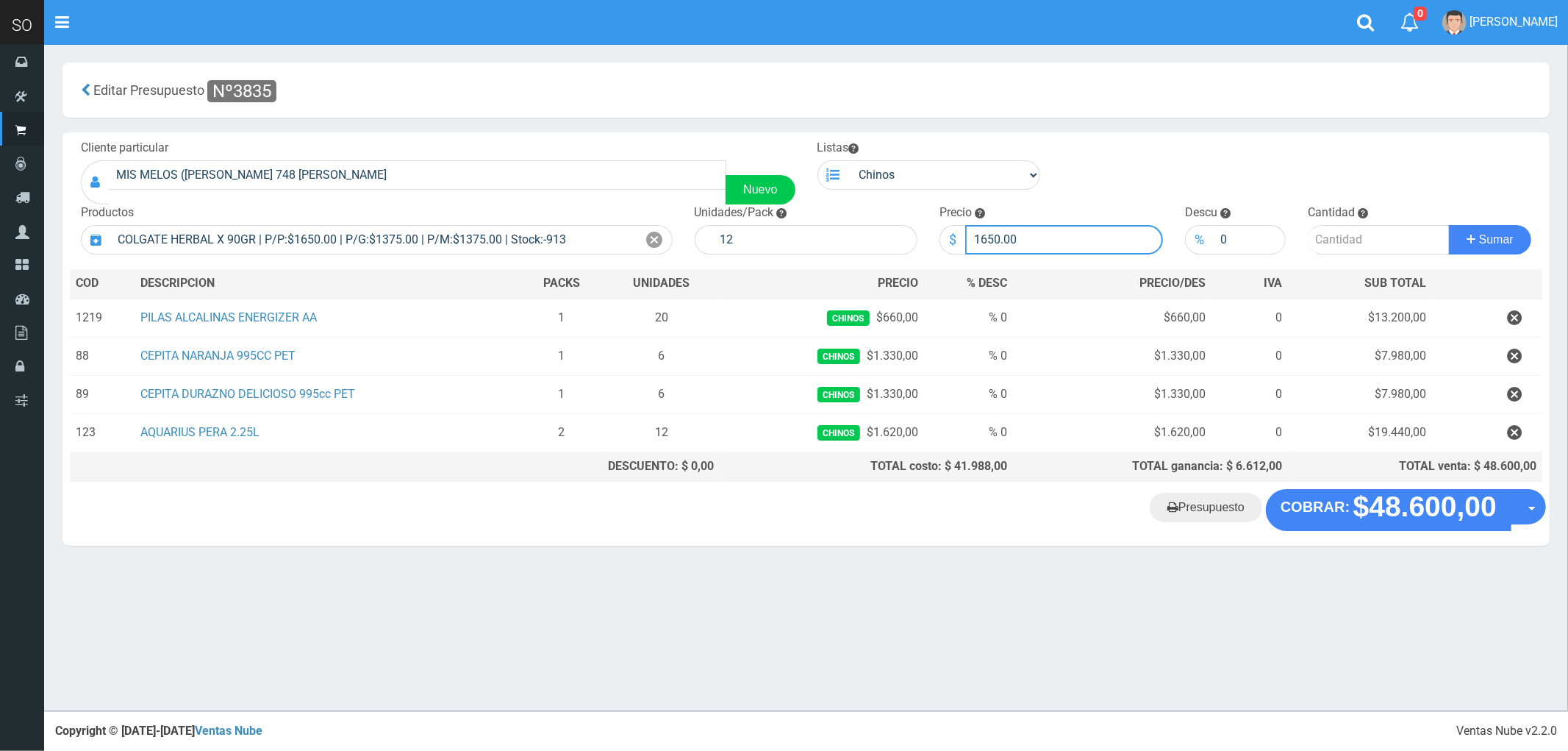
drag, startPoint x: 1001, startPoint y: 240, endPoint x: 929, endPoint y: 236, distance: 72.1
click at [929, 236] on div "Precio $ 1650.00" at bounding box center [1051, 229] width 245 height 50
type input "1050"
click at [1332, 238] on input "number" at bounding box center [1379, 240] width 142 height 30
type input "1"
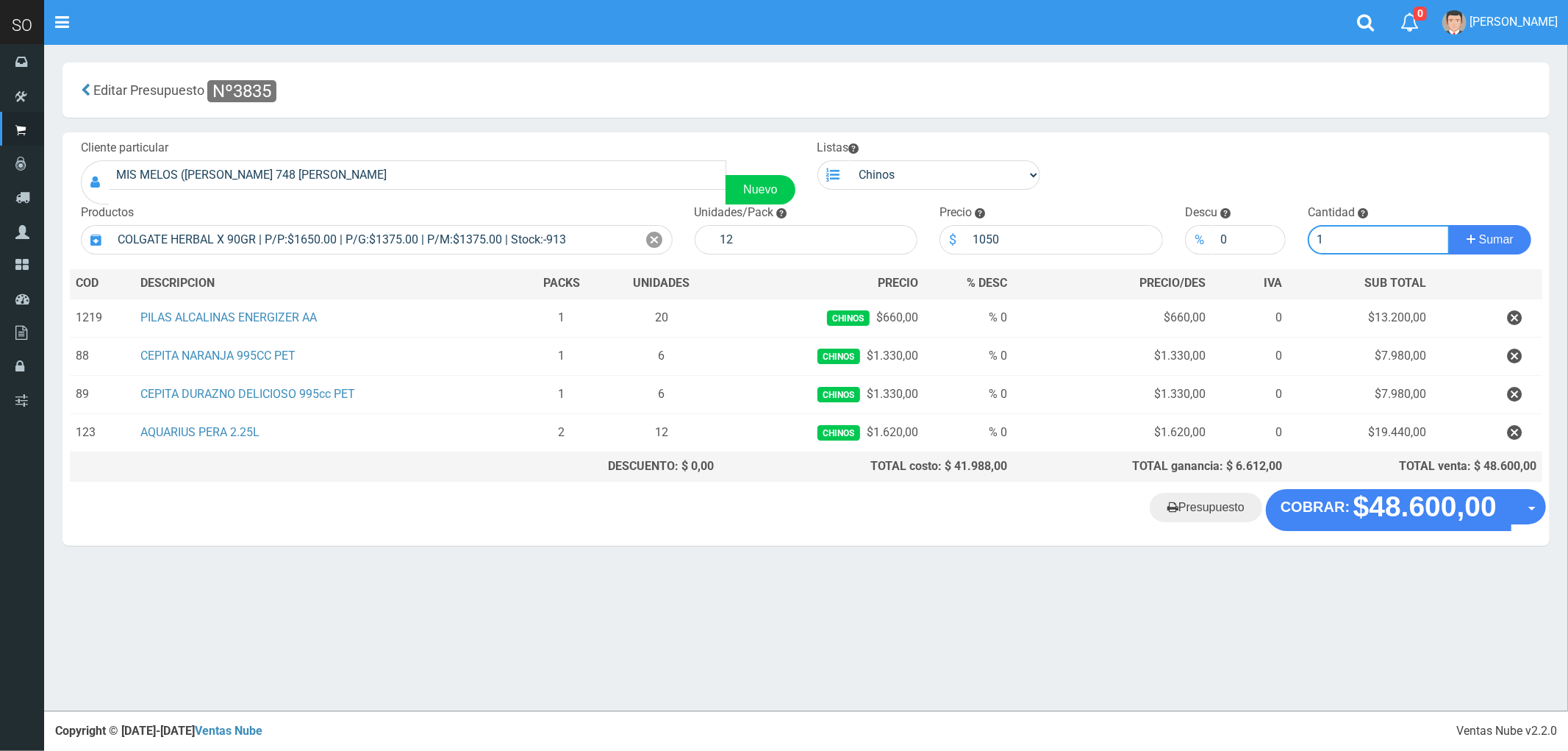
click at [1449, 225] on button "Sumar" at bounding box center [1490, 240] width 82 height 30
click at [657, 236] on icon at bounding box center [655, 240] width 16 height 22
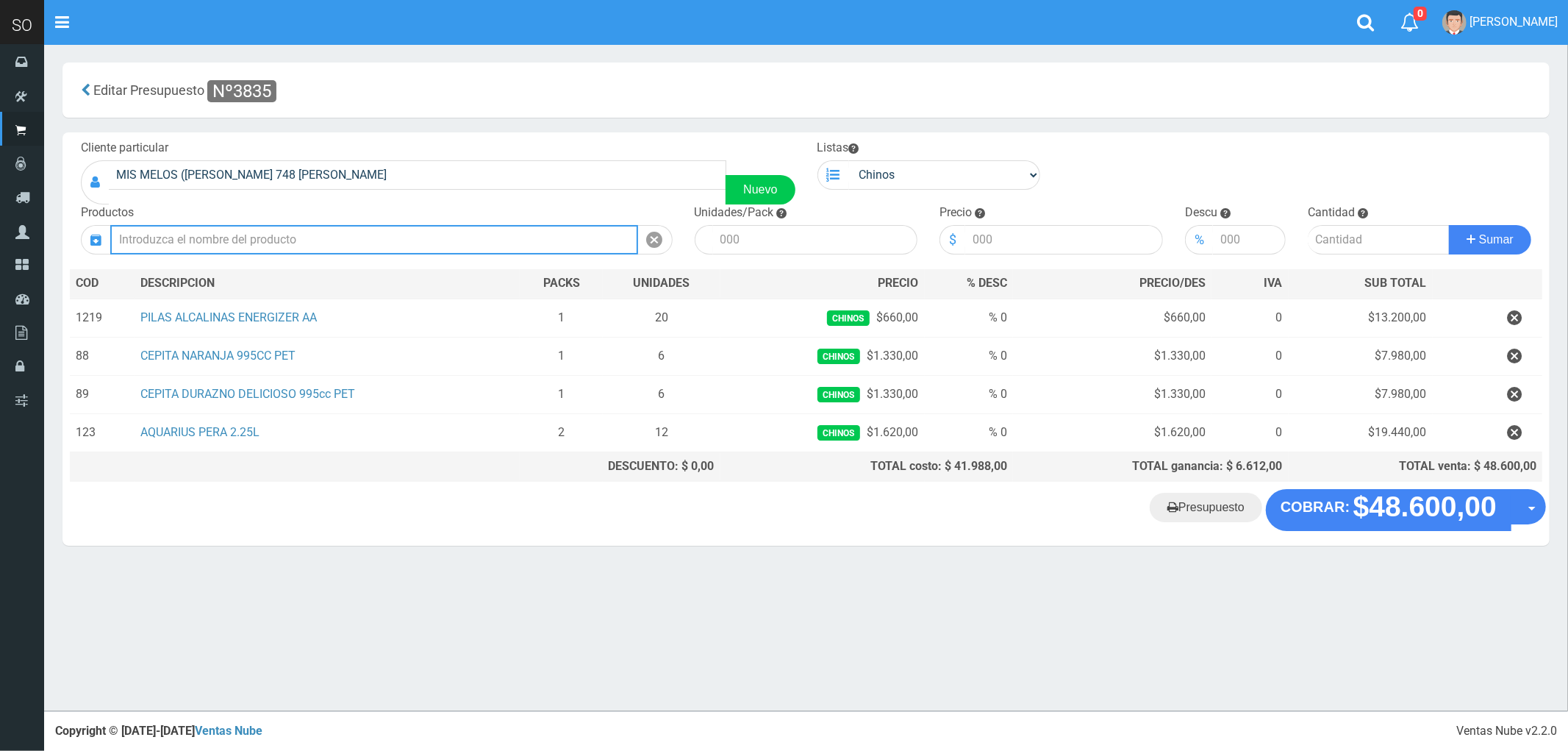
click at [586, 240] on input "text" at bounding box center [374, 240] width 528 height 30
type input "c"
type input "t"
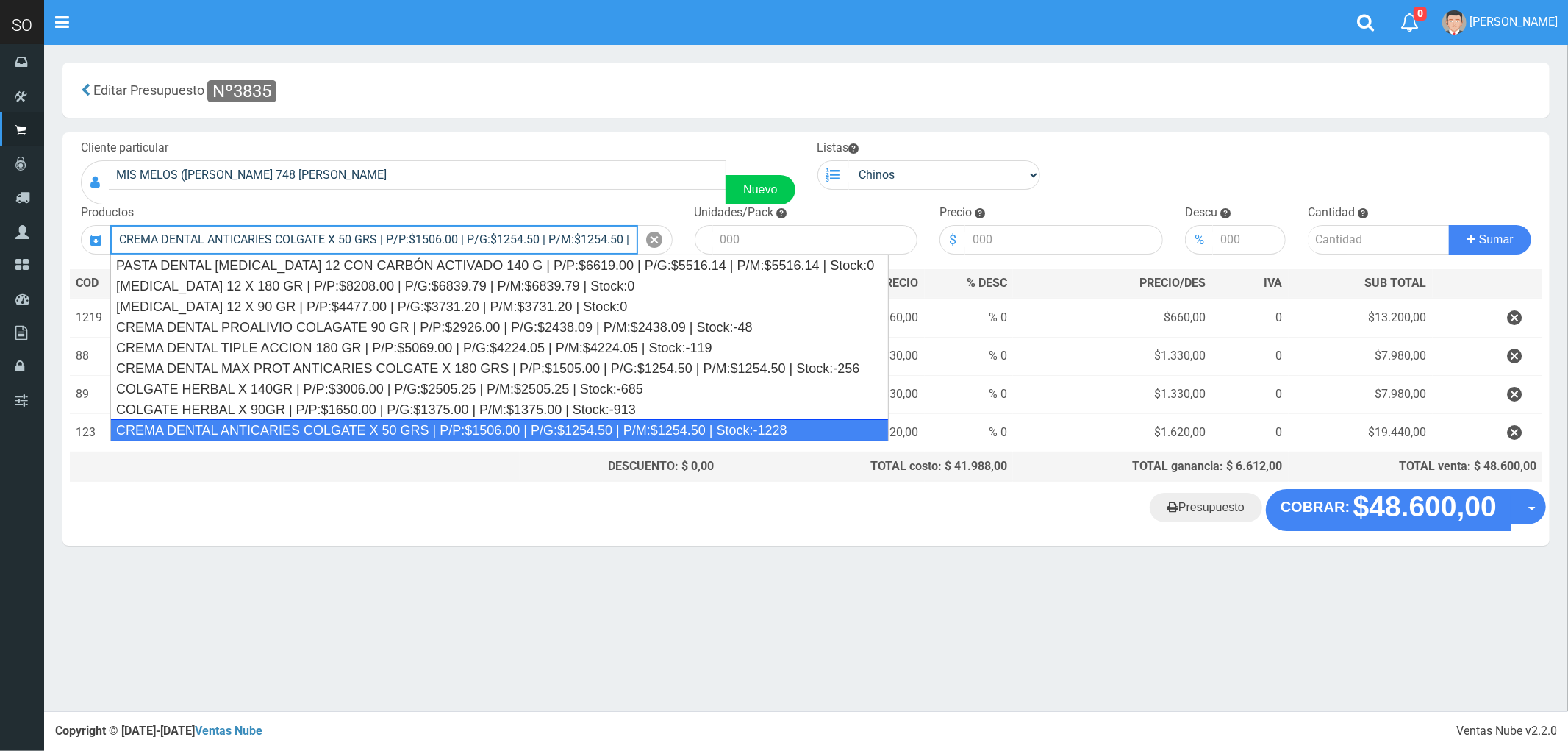
type input "CREMA DENTAL ANTICARIES COLGATE X 50 GRS | P/P:$1506.00 | P/G:$1254.50 | P/M:$1…"
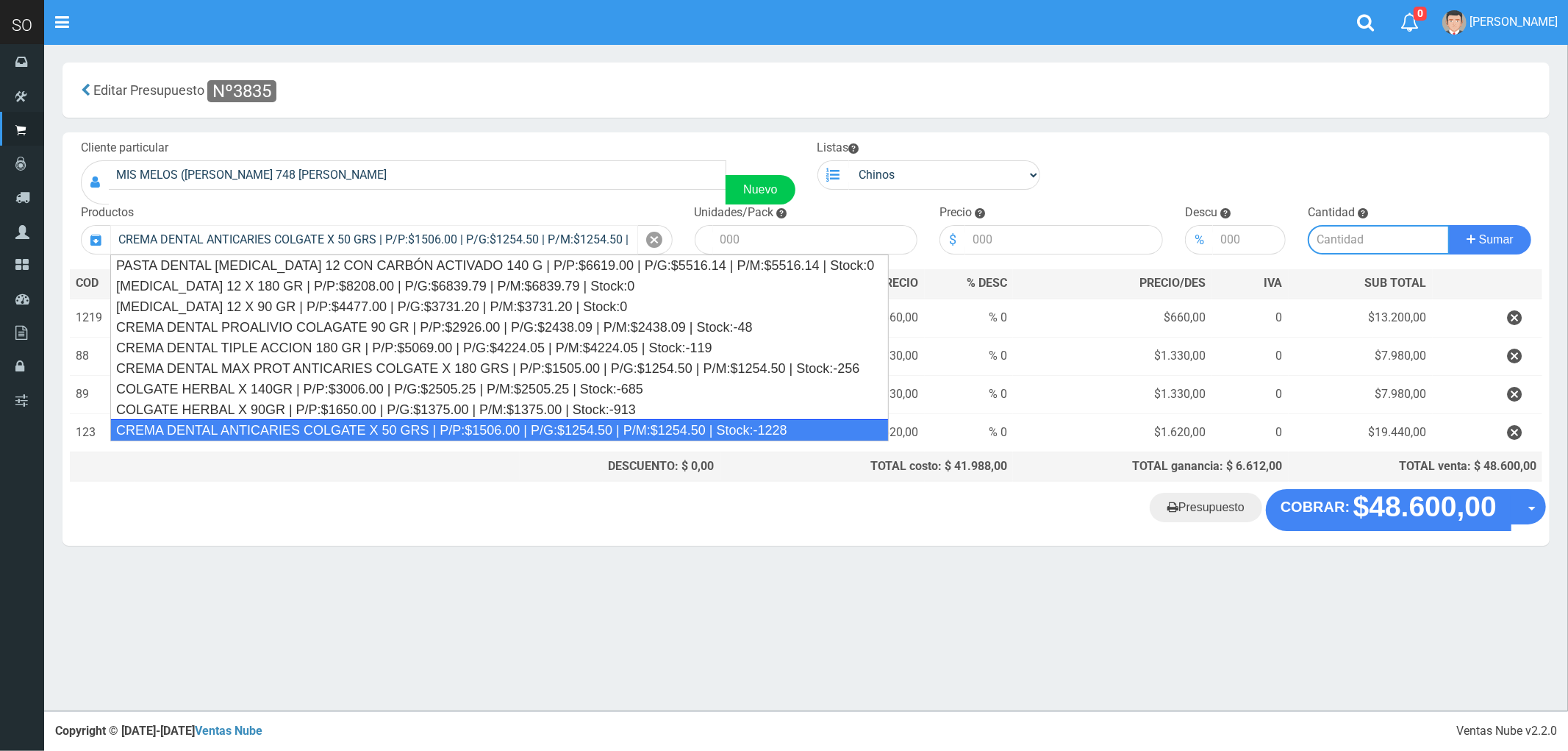
type input "12"
type input "1506.00"
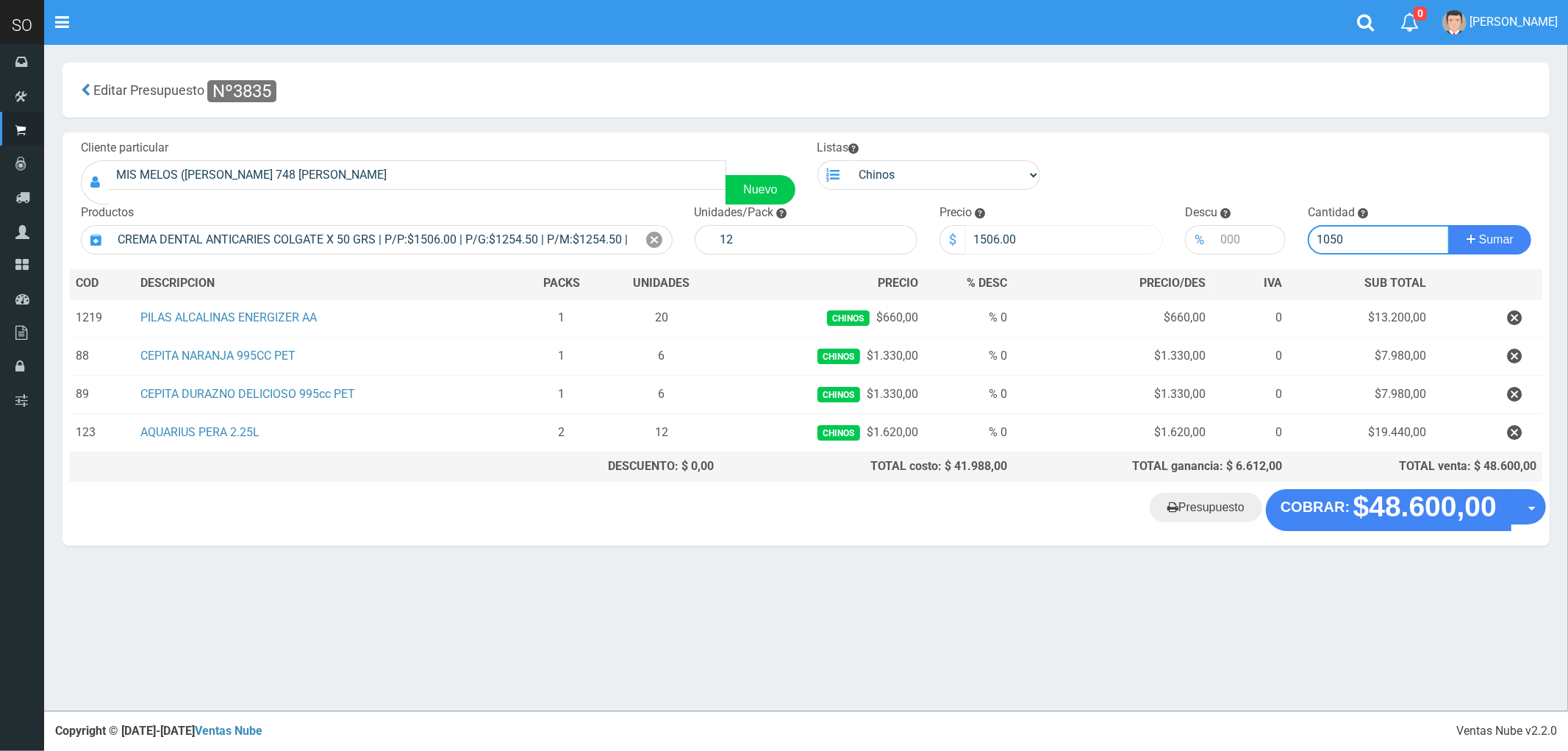
type input "1050"
drag, startPoint x: 1019, startPoint y: 244, endPoint x: 952, endPoint y: 239, distance: 67.2
click at [952, 239] on div "$ 1506.00" at bounding box center [1052, 240] width 224 height 30
type input "1050"
click at [659, 237] on icon at bounding box center [655, 240] width 16 height 22
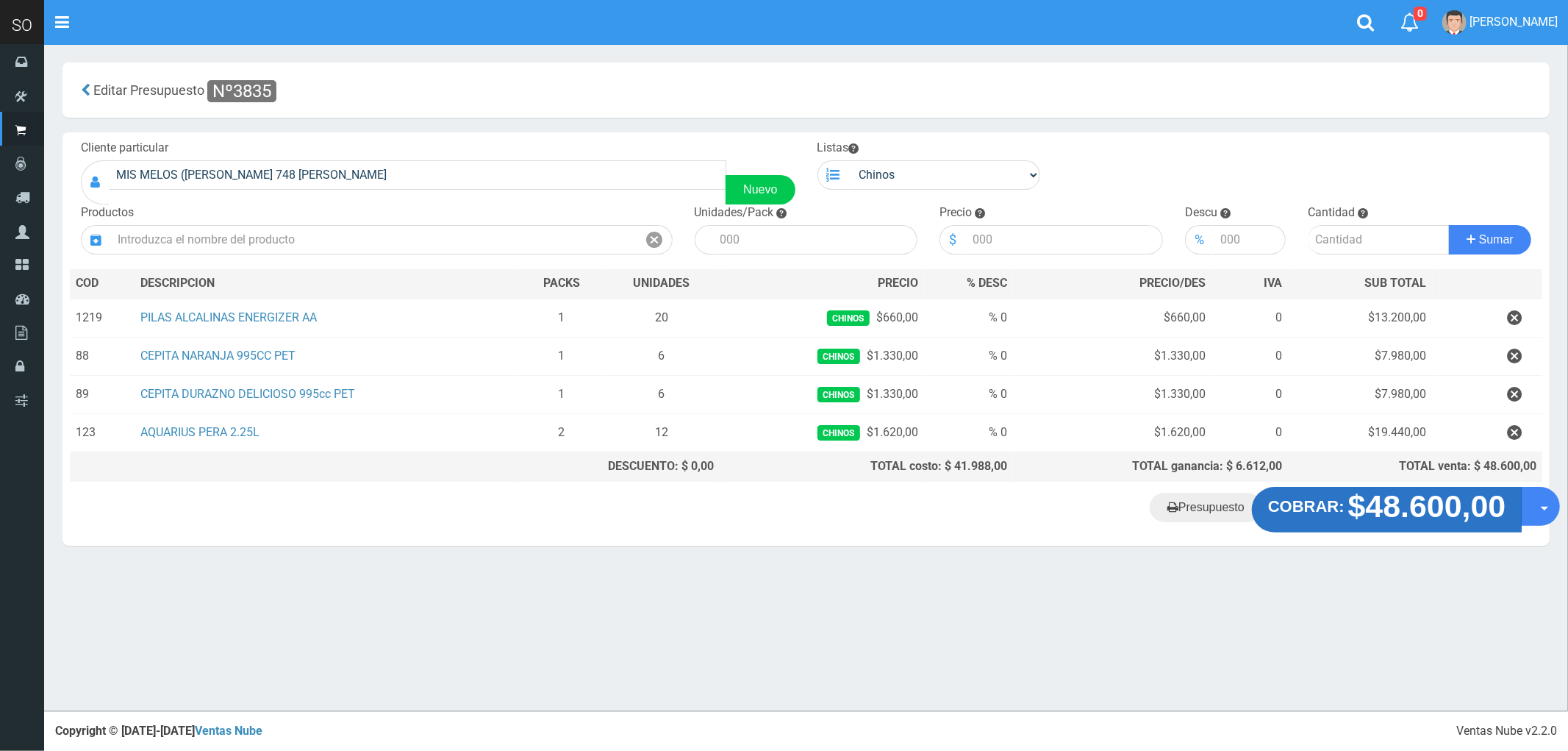
click at [1381, 507] on strong "$48.600,00" at bounding box center [1427, 506] width 158 height 35
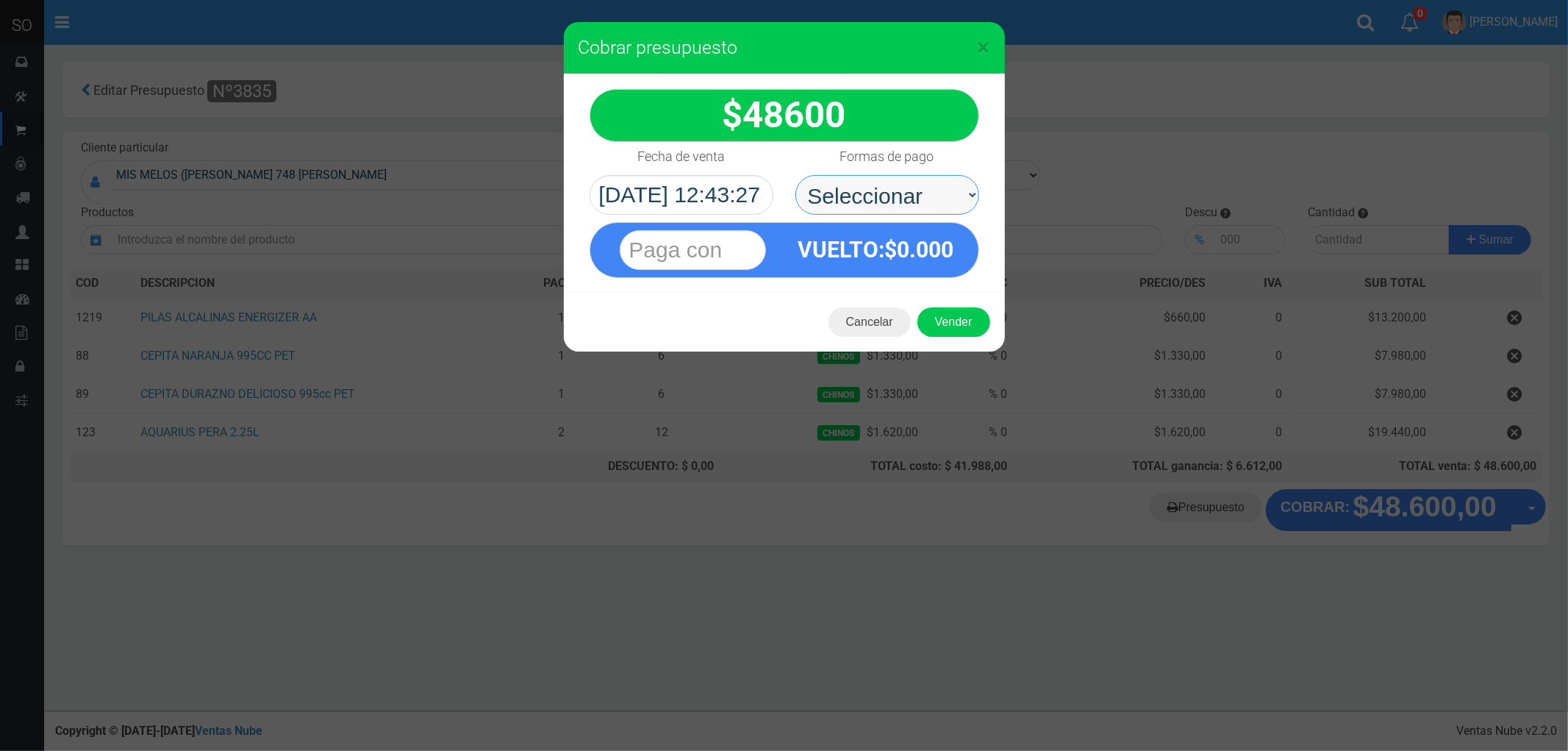
drag, startPoint x: 842, startPoint y: 187, endPoint x: 838, endPoint y: 199, distance: 12.6
click at [842, 187] on select "Seleccionar Efectivo Tarjeta de Crédito Depósito Débito" at bounding box center [887, 195] width 184 height 39
select select "Efectivo"
click at [795, 175] on select "Seleccionar Efectivo Tarjeta de Crédito Depósito Débito" at bounding box center [887, 195] width 184 height 39
click at [958, 317] on button "Vender" at bounding box center [954, 322] width 73 height 30
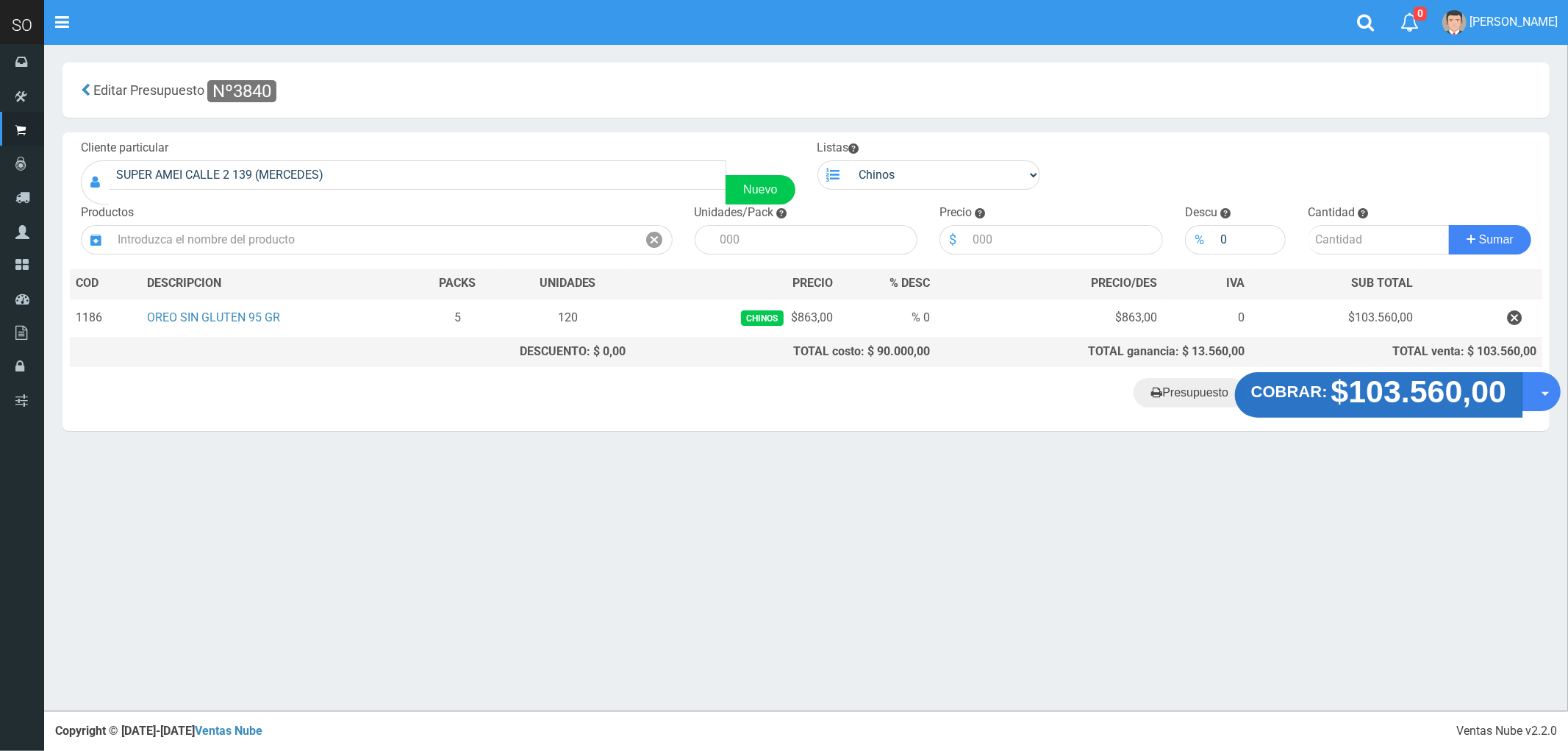
click at [1386, 402] on strong "$103.560,00" at bounding box center [1419, 391] width 176 height 35
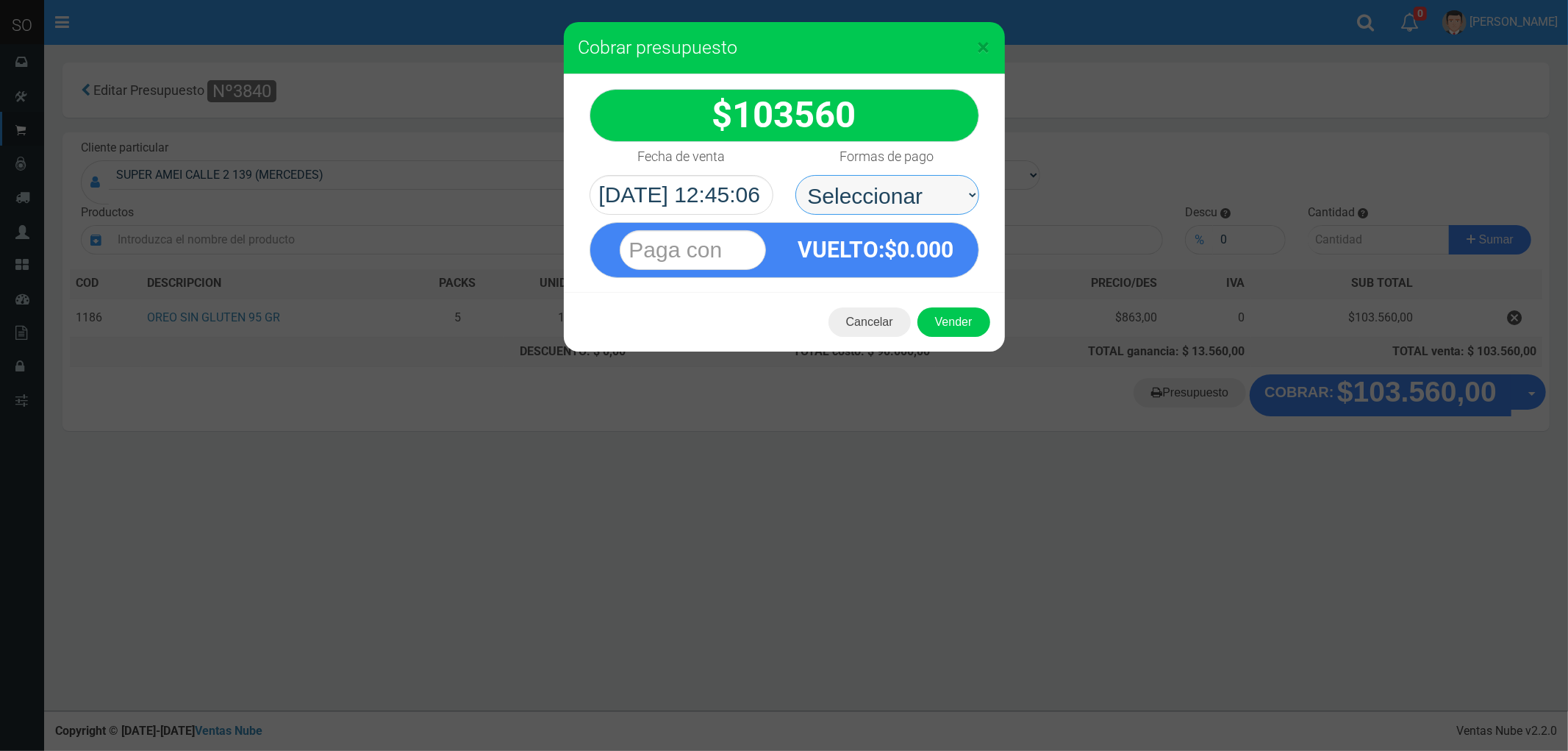
click at [877, 186] on select "Seleccionar Efectivo Tarjeta de Crédito Depósito Débito" at bounding box center [887, 195] width 184 height 39
select select "Efectivo"
click at [795, 175] on select "Seleccionar Efectivo Tarjeta de Crédito Depósito Débito" at bounding box center [887, 195] width 184 height 39
click at [973, 320] on button "Vender" at bounding box center [954, 322] width 73 height 30
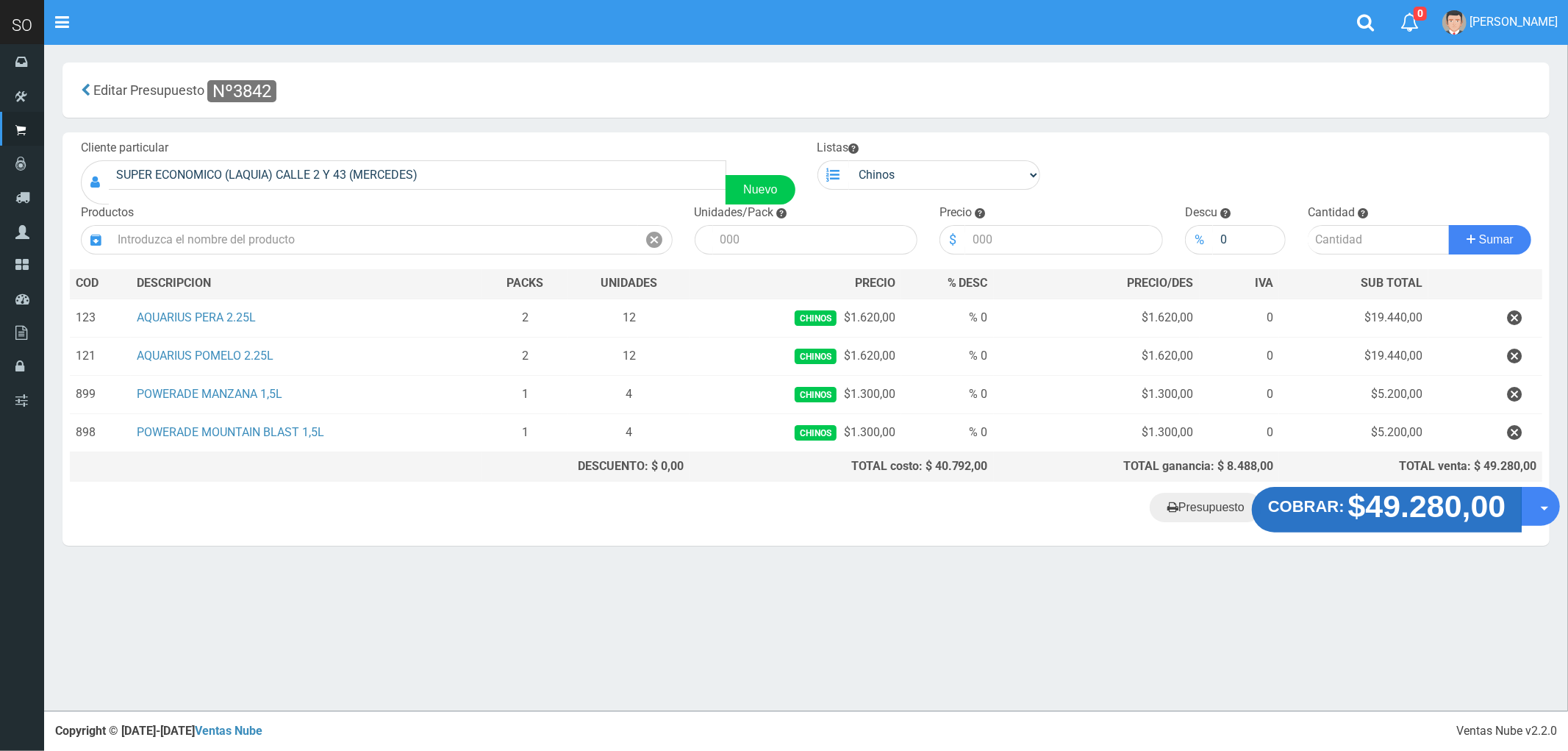
click at [1402, 511] on strong "$49.280,00" at bounding box center [1427, 506] width 158 height 35
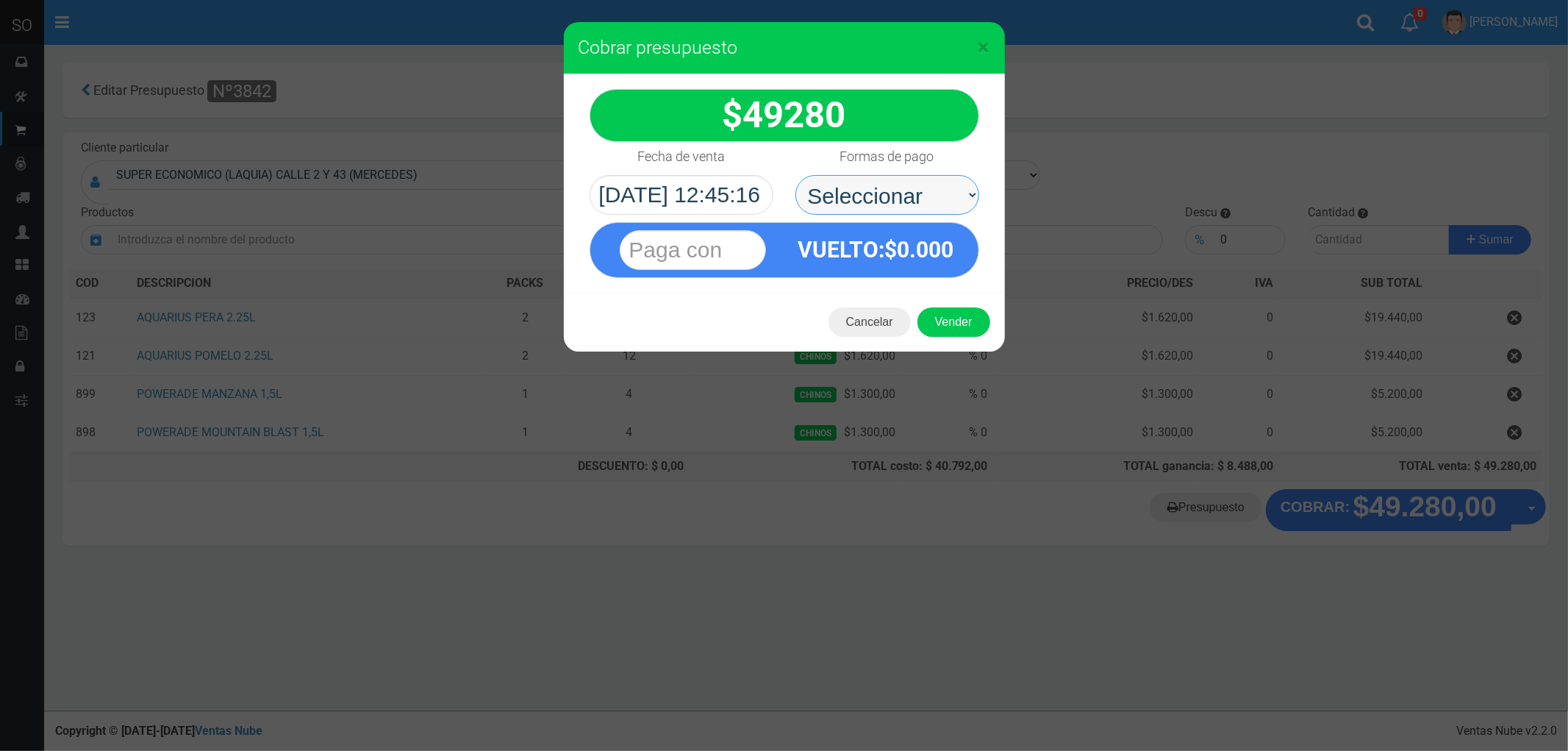
click at [860, 187] on select "Seleccionar Efectivo Tarjeta de Crédito Depósito Débito" at bounding box center [887, 195] width 184 height 39
select select "Efectivo"
click at [795, 175] on select "Seleccionar Efectivo Tarjeta de Crédito Depósito Débito" at bounding box center [887, 195] width 184 height 39
click at [957, 314] on button "Vender" at bounding box center [954, 322] width 73 height 30
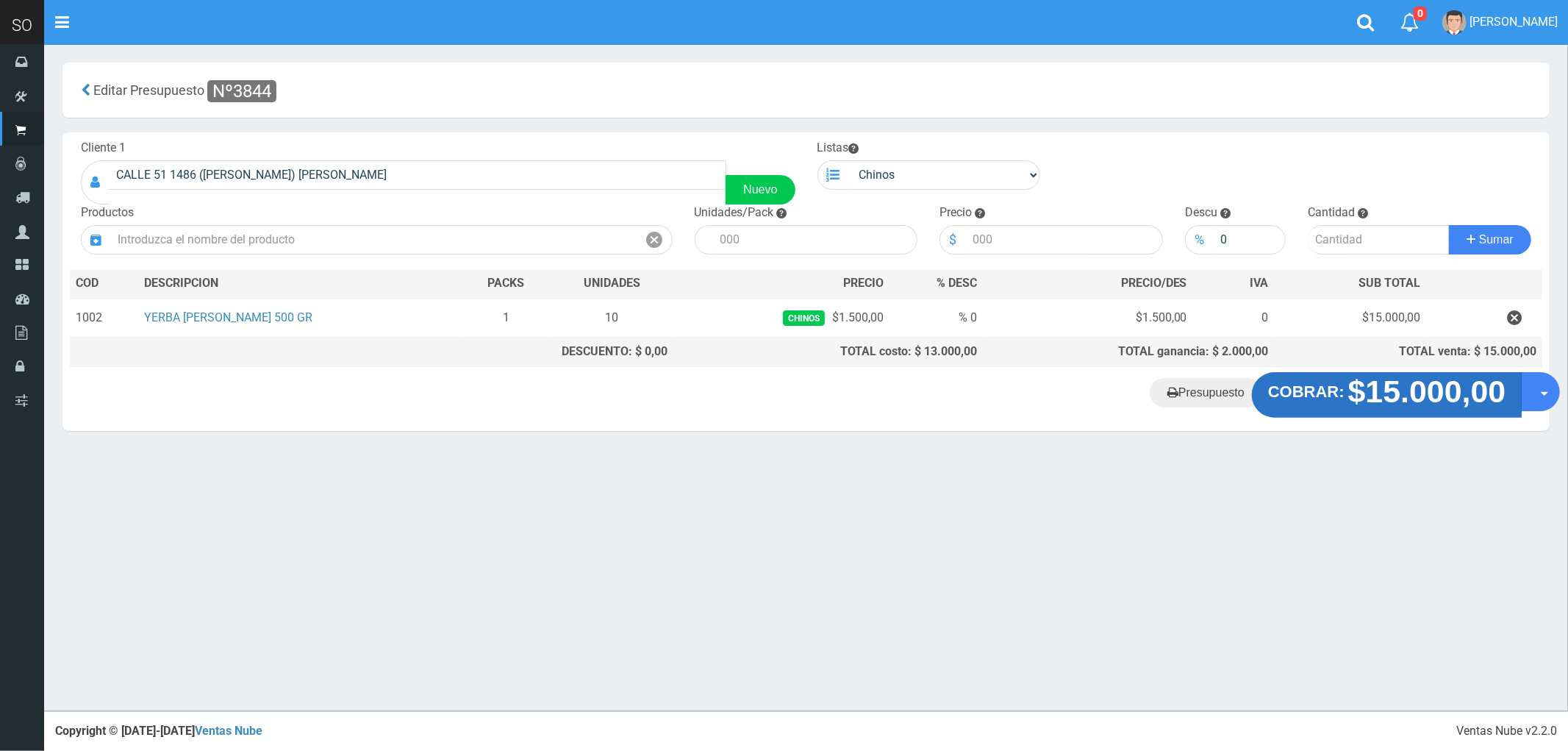
click at [1379, 408] on strong "$15.000,00" at bounding box center [1427, 391] width 158 height 35
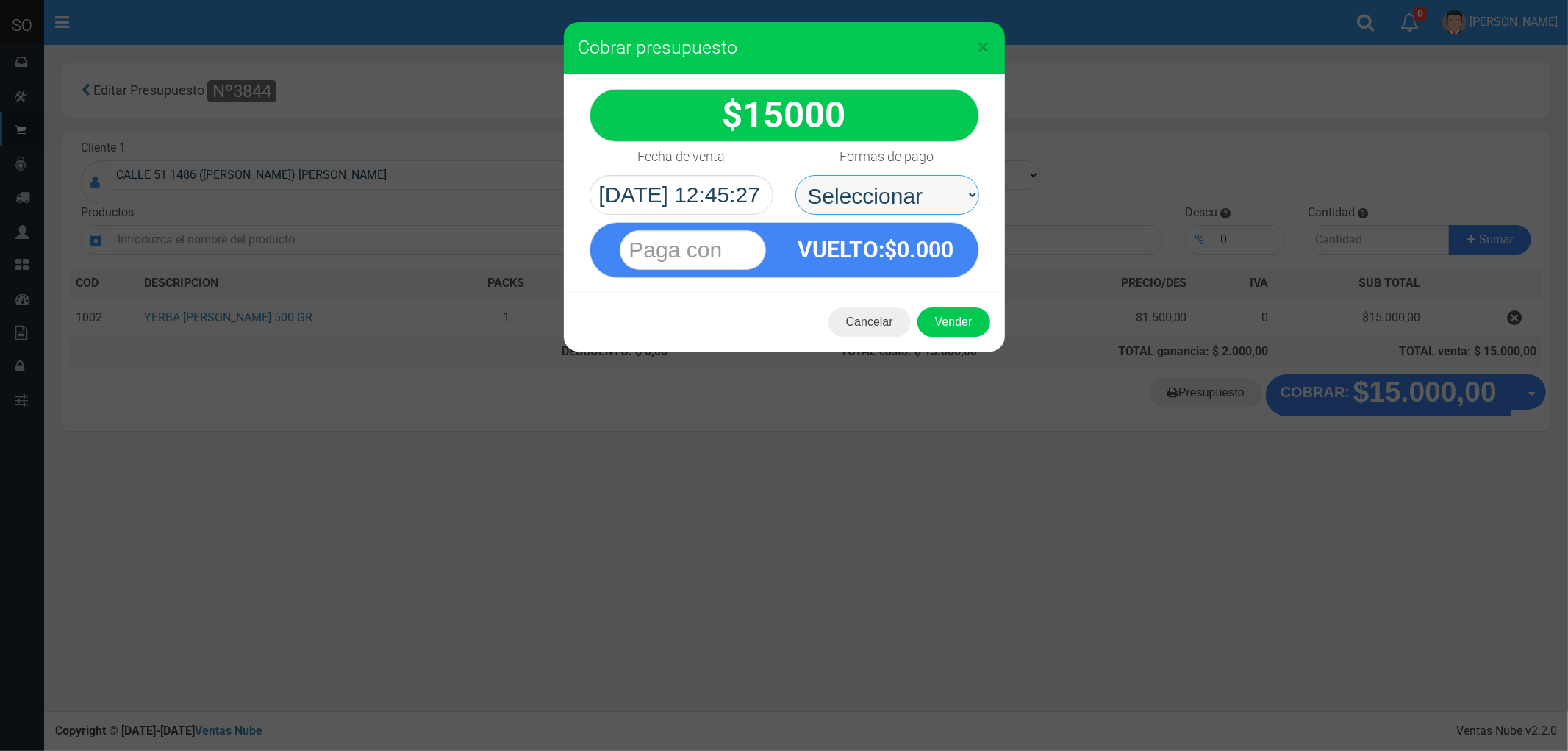
click at [856, 191] on select "Seleccionar Efectivo Tarjeta de Crédito Depósito Débito" at bounding box center [887, 195] width 184 height 39
select select "Efectivo"
click at [795, 175] on select "Seleccionar Efectivo Tarjeta de Crédito Depósito Débito" at bounding box center [887, 195] width 184 height 39
click at [942, 318] on button "Vender" at bounding box center [954, 322] width 73 height 30
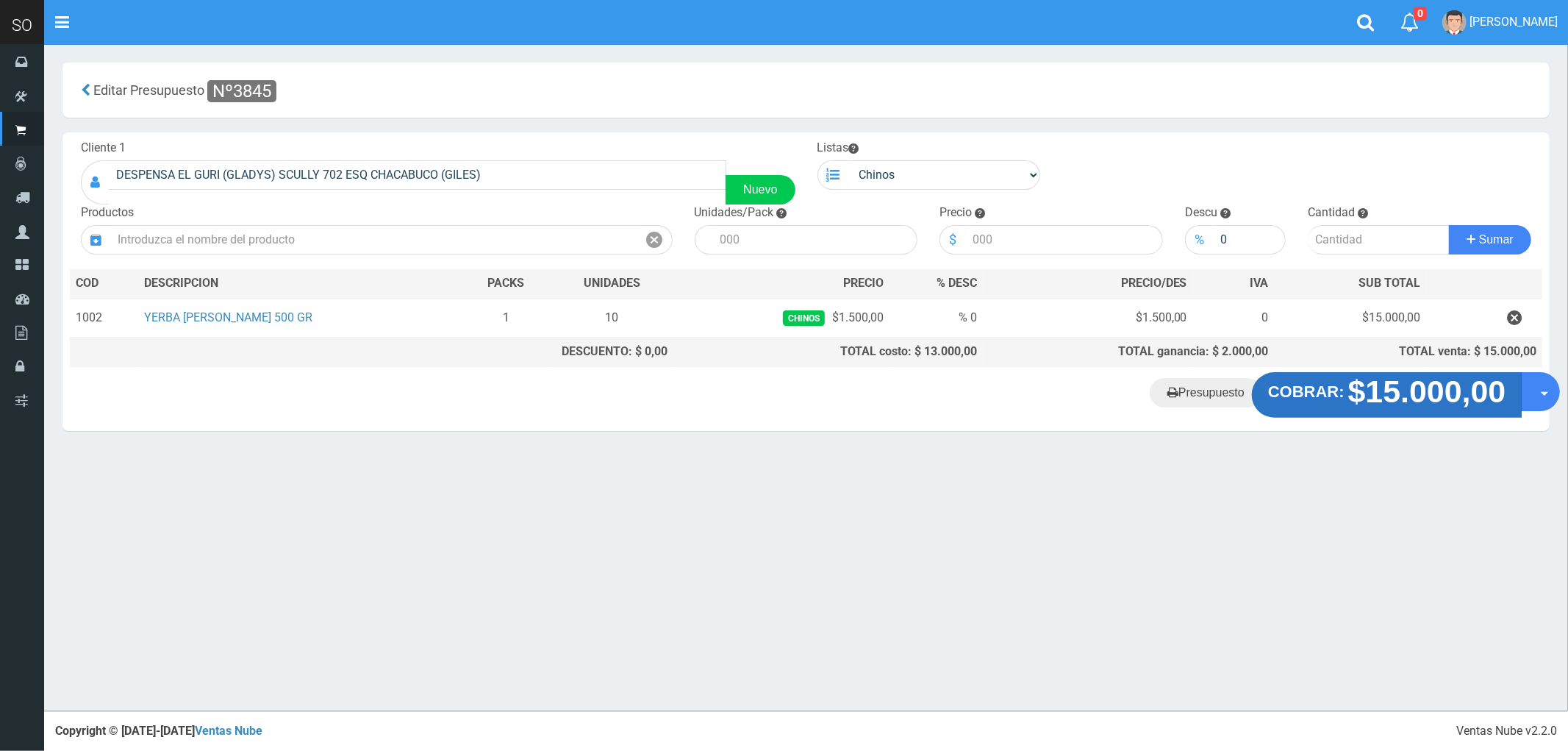
click at [1390, 392] on strong "$15.000,00" at bounding box center [1427, 391] width 158 height 35
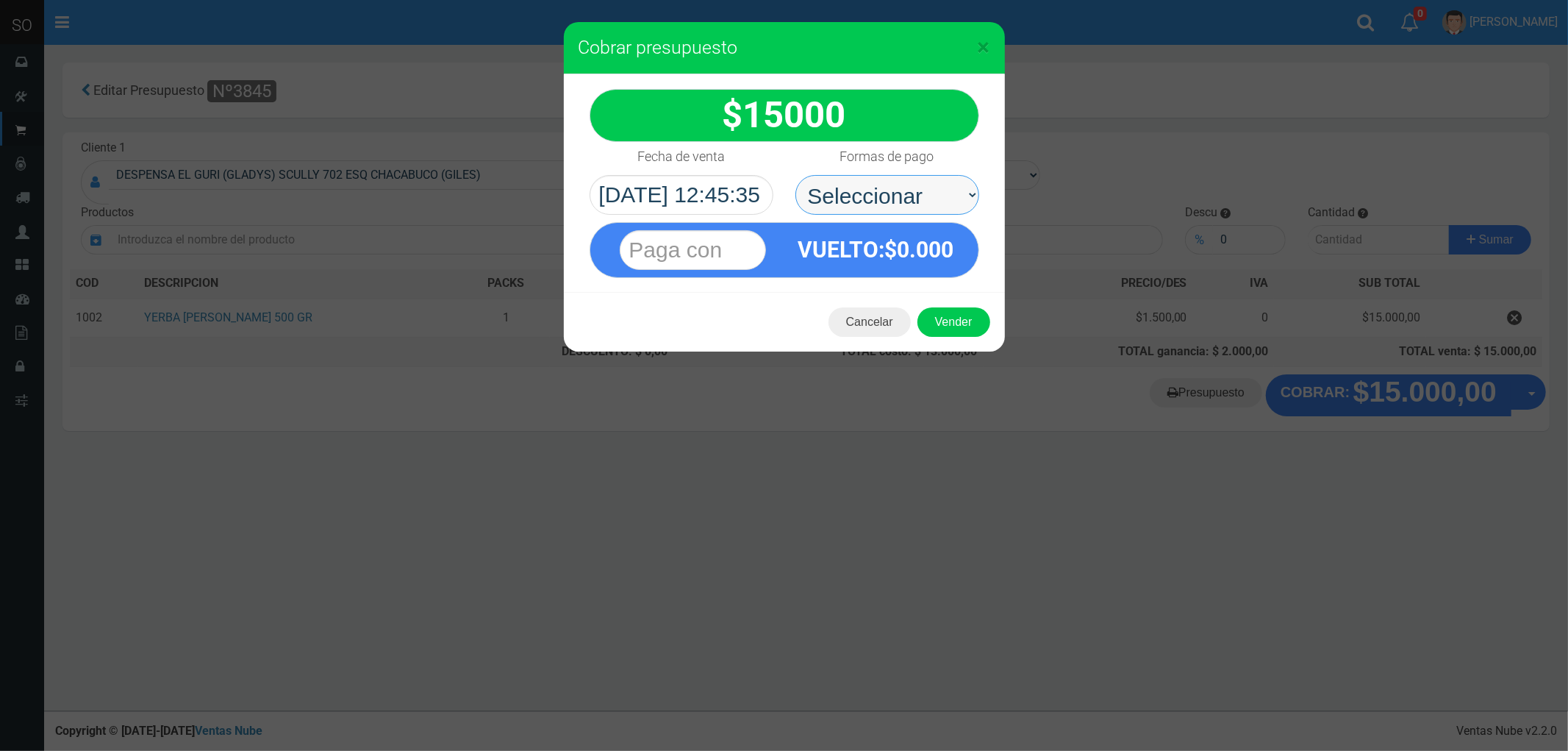
click at [827, 185] on select "Seleccionar Efectivo Tarjeta de Crédito Depósito Débito" at bounding box center [887, 195] width 184 height 39
select select "Efectivo"
click at [795, 175] on select "Seleccionar Efectivo Tarjeta de Crédito Depósito Débito" at bounding box center [887, 195] width 184 height 39
click at [950, 334] on button "Vender" at bounding box center [954, 322] width 73 height 30
